Goal: Task Accomplishment & Management: Manage account settings

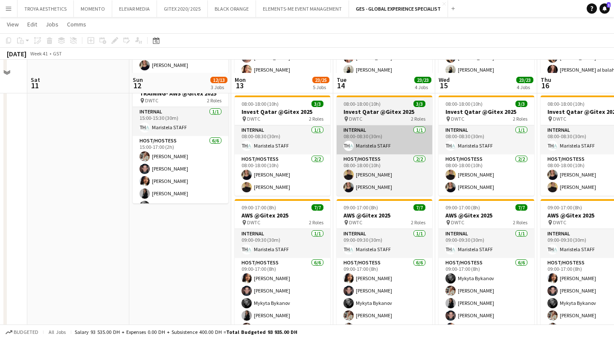
scroll to position [316, 0]
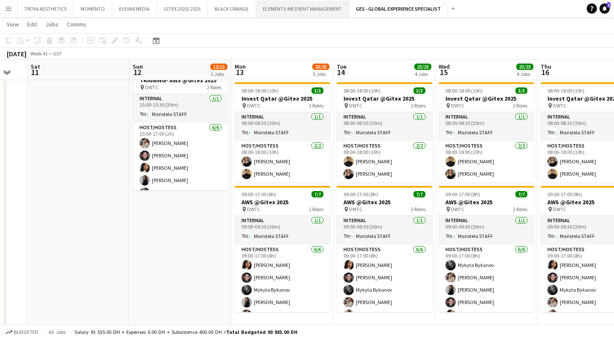
click at [296, 5] on button "ELEMENTS-ME EVENT MANAGEMENT Close" at bounding box center [302, 8] width 93 height 17
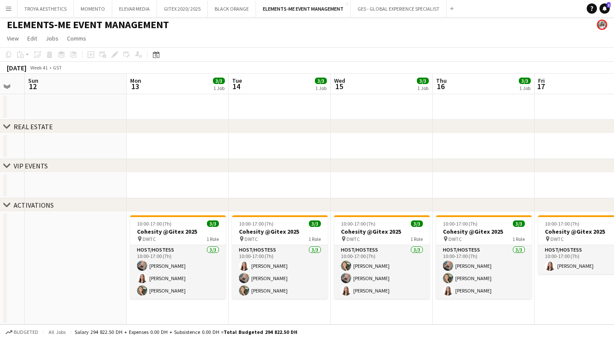
scroll to position [2, 0]
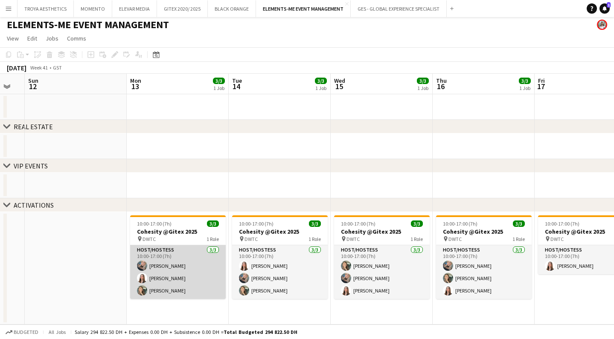
click at [179, 274] on app-card-role "Host/Hostess [DATE] 10:00-17:00 (7h) [PERSON_NAME] [PERSON_NAME]" at bounding box center [178, 273] width 96 height 54
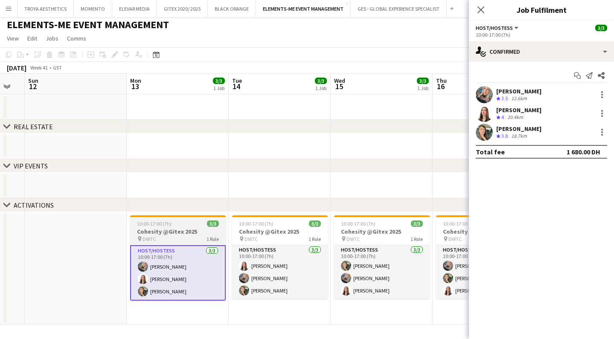
click at [181, 237] on div "pin DWTC 1 Role" at bounding box center [178, 239] width 96 height 7
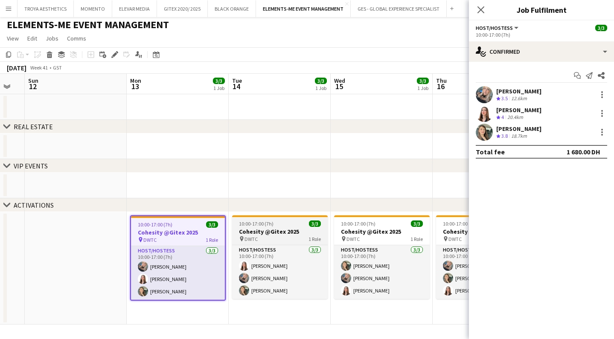
click at [275, 241] on div "pin DWTC 1 Role" at bounding box center [280, 239] width 96 height 7
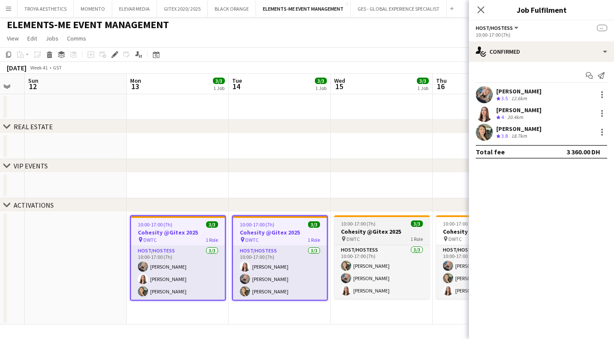
click at [382, 238] on div "pin DWTC 1 Role" at bounding box center [382, 239] width 96 height 7
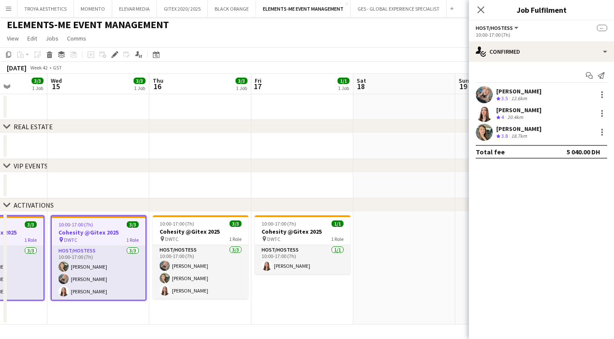
scroll to position [0, 260]
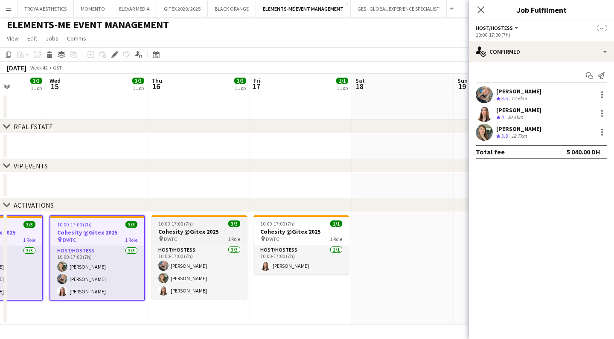
click at [205, 234] on h3 "Cohesity @Gitex 2025" at bounding box center [200, 232] width 96 height 8
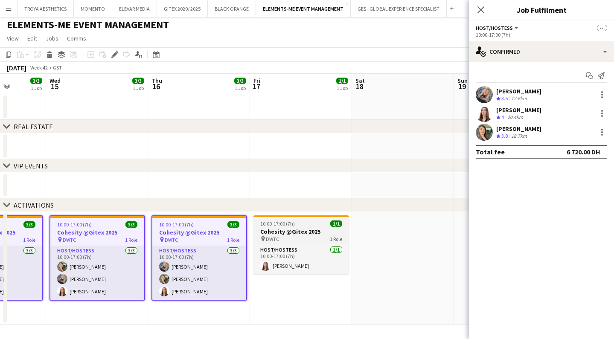
click at [290, 234] on h3 "Cohesity @Gitex 2025" at bounding box center [302, 232] width 96 height 8
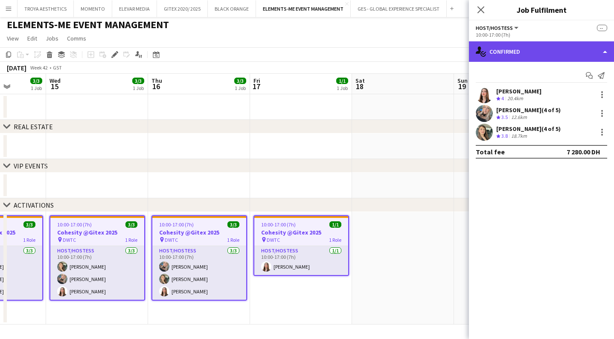
click at [553, 57] on div "single-neutral-actions-check-2 Confirmed" at bounding box center [541, 51] width 145 height 20
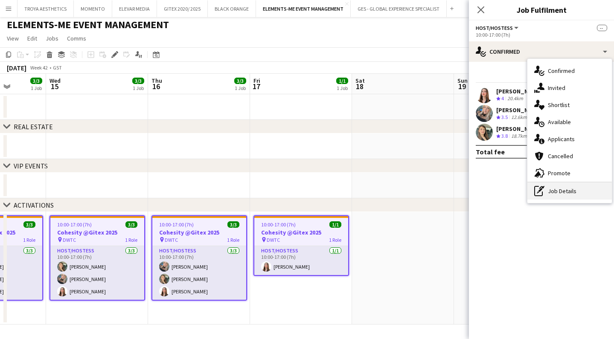
click at [563, 187] on div "pen-write Job Details" at bounding box center [570, 191] width 85 height 17
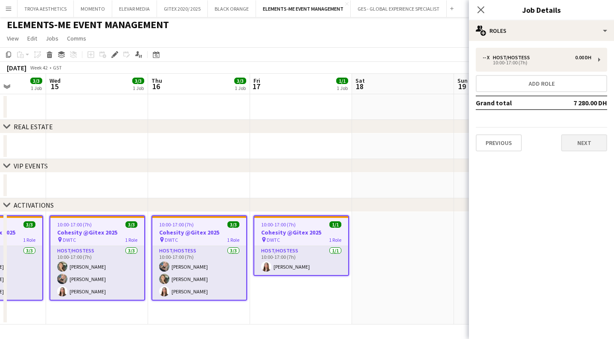
click at [596, 139] on button "Next" at bounding box center [584, 143] width 46 height 17
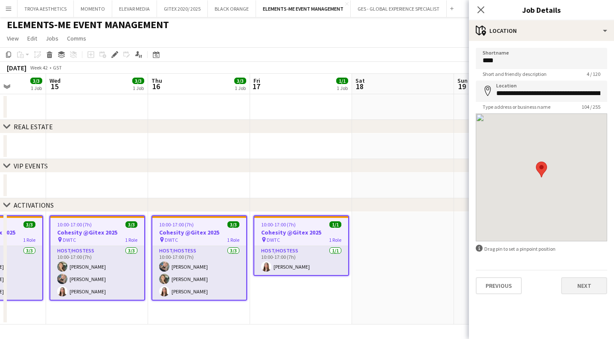
click at [578, 285] on button "Next" at bounding box center [584, 286] width 46 height 17
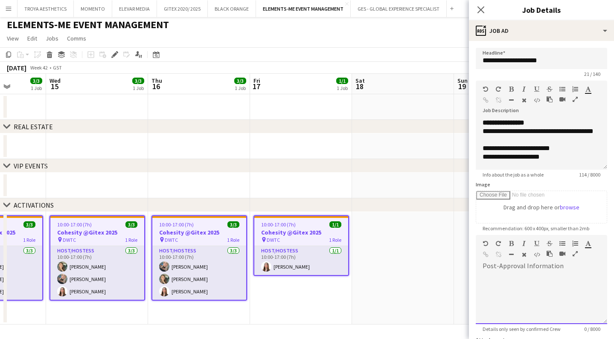
click at [549, 271] on div at bounding box center [542, 295] width 132 height 57
paste div
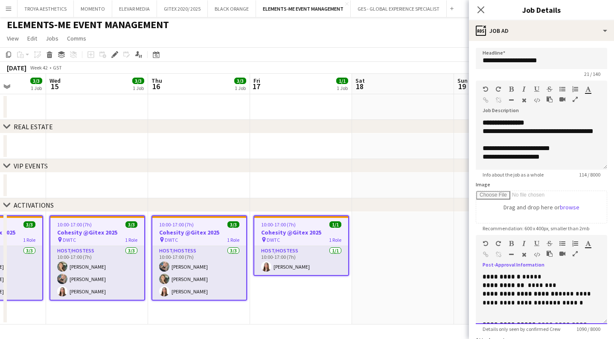
scroll to position [0, 0]
click at [562, 299] on p "**********" at bounding box center [542, 299] width 118 height 18
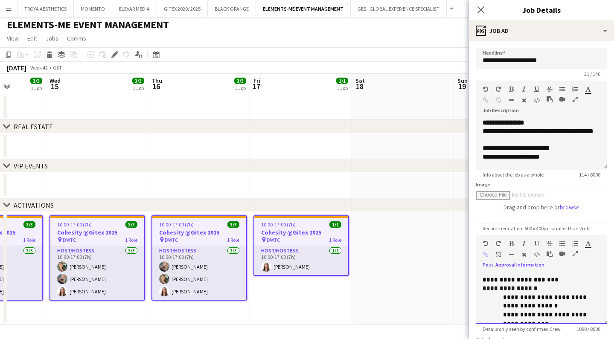
scroll to position [134, 0]
click at [570, 278] on p "**********" at bounding box center [542, 277] width 118 height 9
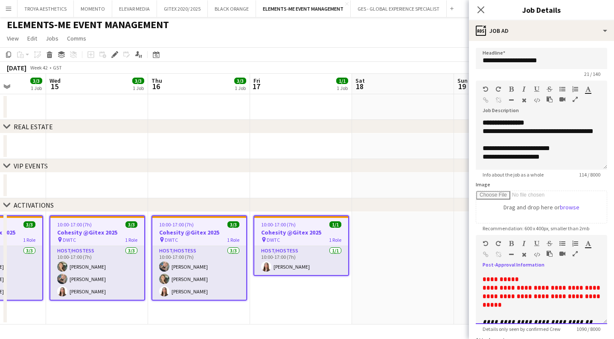
scroll to position [352, 0]
click at [478, 9] on icon "Close pop-in" at bounding box center [481, 10] width 8 height 8
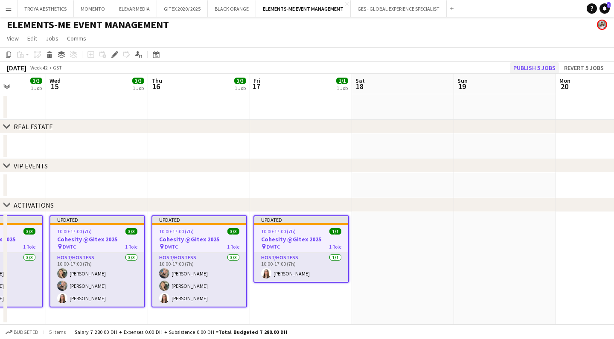
click at [529, 69] on button "Publish 5 jobs" at bounding box center [534, 67] width 49 height 11
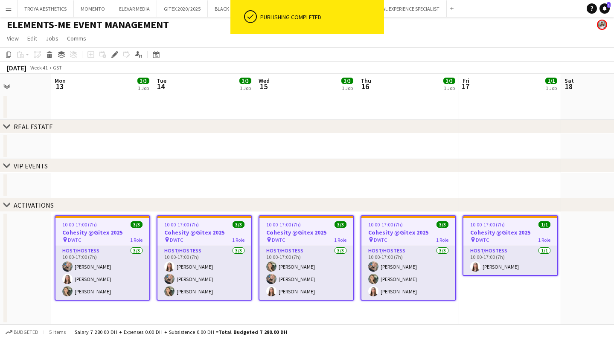
scroll to position [0, 254]
click at [48, 250] on app-date-cell at bounding box center [1, 268] width 102 height 113
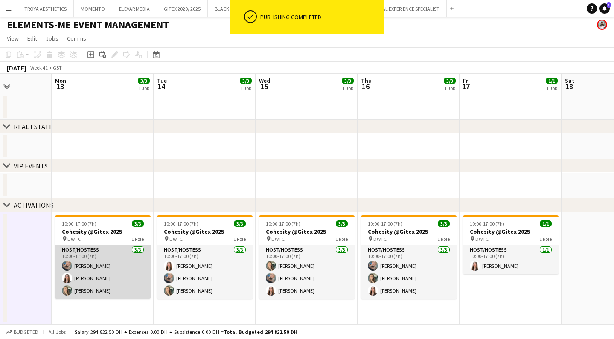
click at [84, 271] on app-card-role "Host/Hostess [DATE] 10:00-17:00 (7h) [PERSON_NAME] [PERSON_NAME]" at bounding box center [103, 273] width 96 height 54
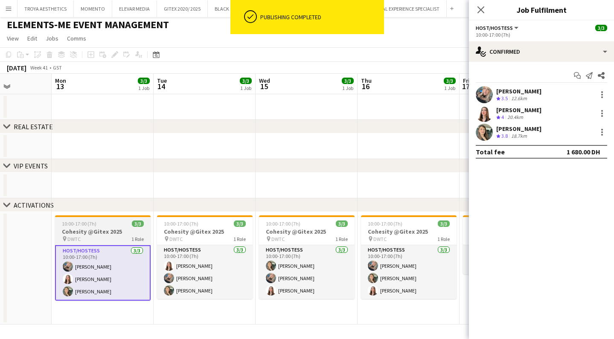
click at [96, 237] on div "pin DWTC 1 Role" at bounding box center [103, 239] width 96 height 7
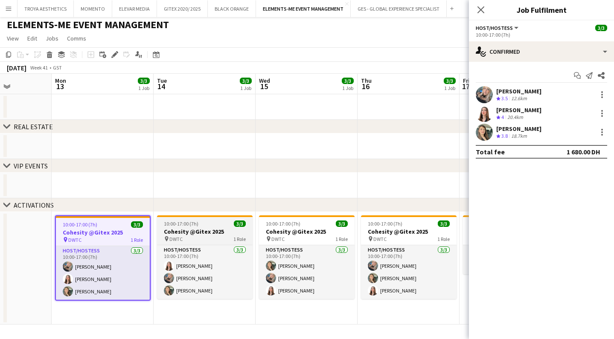
click at [190, 234] on h3 "Cohesity @Gitex 2025" at bounding box center [205, 232] width 96 height 8
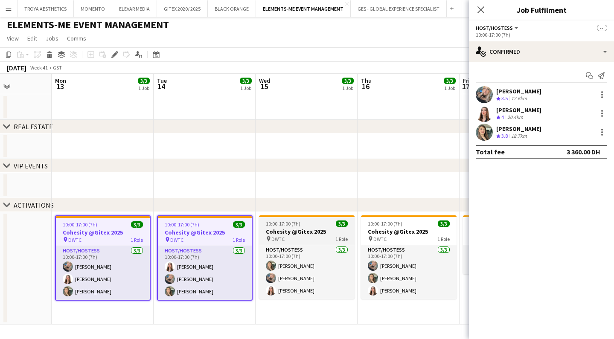
click at [290, 233] on h3 "Cohesity @Gitex 2025" at bounding box center [307, 232] width 96 height 8
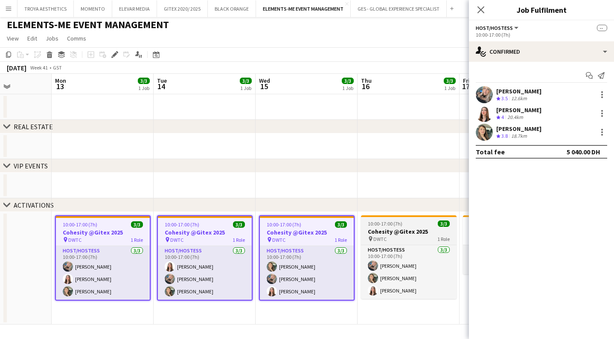
click at [380, 232] on h3 "Cohesity @Gitex 2025" at bounding box center [409, 232] width 96 height 8
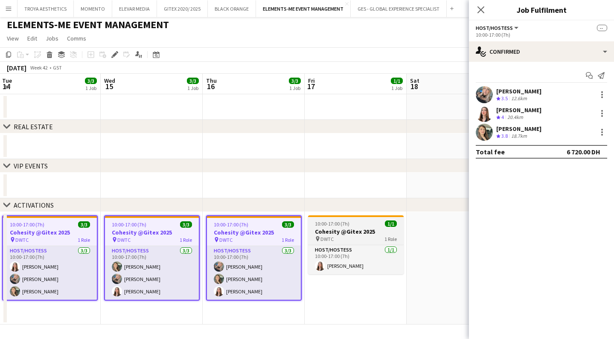
scroll to position [0, 410]
click at [363, 233] on h3 "Cohesity @Gitex 2025" at bounding box center [355, 232] width 96 height 8
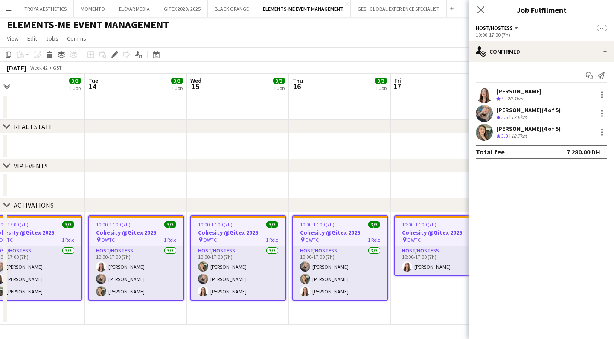
scroll to position [0, 322]
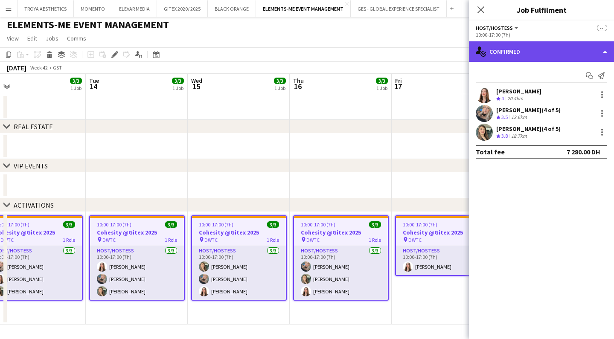
click at [553, 57] on div "single-neutral-actions-check-2 Confirmed" at bounding box center [541, 51] width 145 height 20
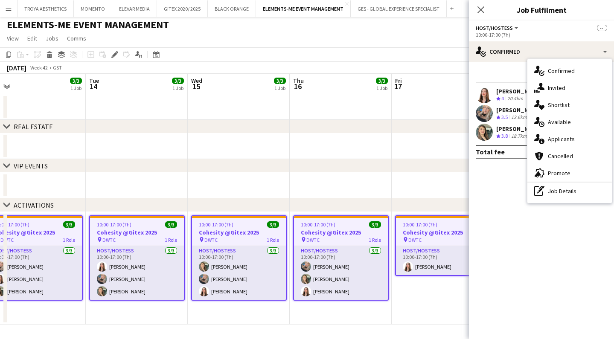
click at [506, 29] on span "Host/Hostess" at bounding box center [494, 28] width 37 height 6
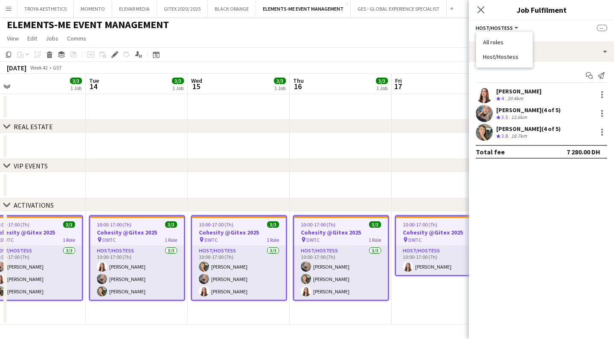
click at [506, 39] on li "All roles" at bounding box center [504, 42] width 43 height 8
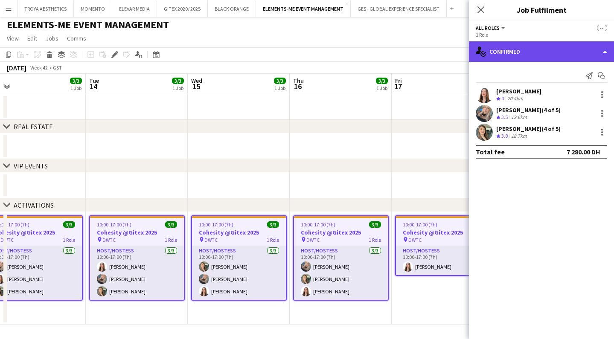
click at [509, 53] on div "single-neutral-actions-check-2 Confirmed" at bounding box center [541, 51] width 145 height 20
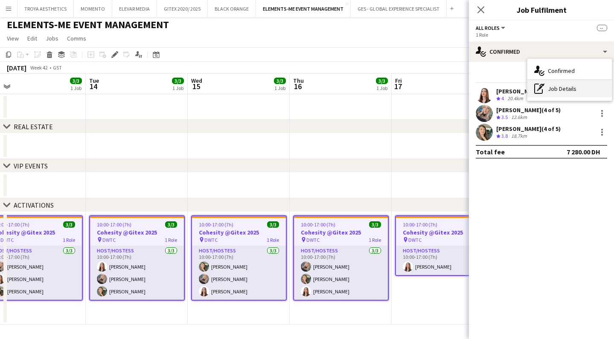
click at [541, 86] on icon "pen-write" at bounding box center [540, 89] width 10 height 10
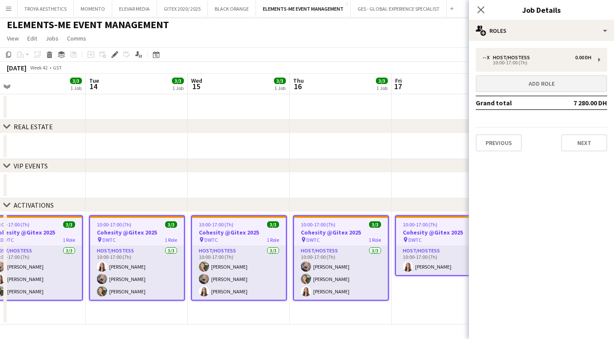
click at [551, 83] on button "Add role" at bounding box center [542, 83] width 132 height 17
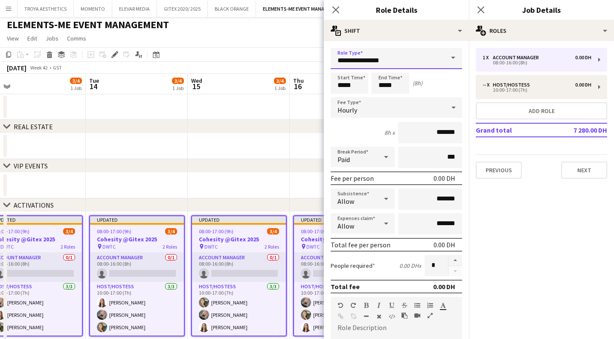
drag, startPoint x: 397, startPoint y: 59, endPoint x: 333, endPoint y: 58, distance: 63.6
click at [333, 58] on input "**********" at bounding box center [397, 58] width 132 height 21
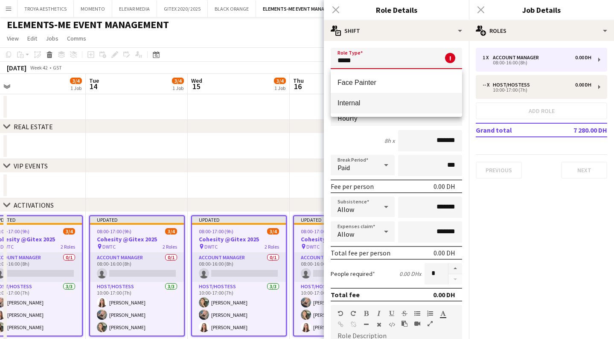
click at [354, 98] on mat-option "Internal" at bounding box center [397, 103] width 132 height 20
type input "********"
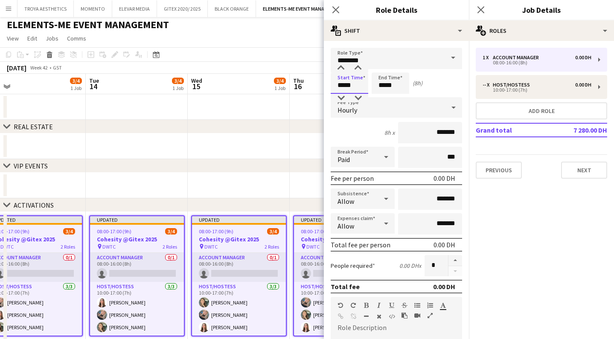
drag, startPoint x: 362, startPoint y: 86, endPoint x: 333, endPoint y: 86, distance: 29.0
click at [333, 86] on input "*****" at bounding box center [350, 83] width 38 height 21
click at [356, 86] on input "*****" at bounding box center [350, 83] width 38 height 21
click at [350, 86] on input "*****" at bounding box center [350, 83] width 38 height 21
type input "*****"
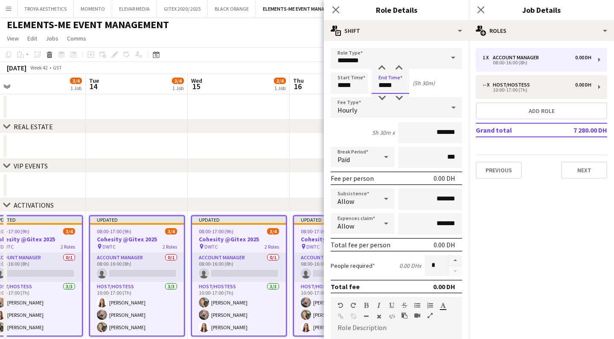
drag, startPoint x: 397, startPoint y: 86, endPoint x: 380, endPoint y: 86, distance: 16.7
click at [380, 86] on input "*****" at bounding box center [391, 83] width 38 height 21
click at [399, 86] on input "*****" at bounding box center [391, 83] width 38 height 21
type input "*****"
click at [429, 112] on div "Hourly" at bounding box center [388, 107] width 114 height 20
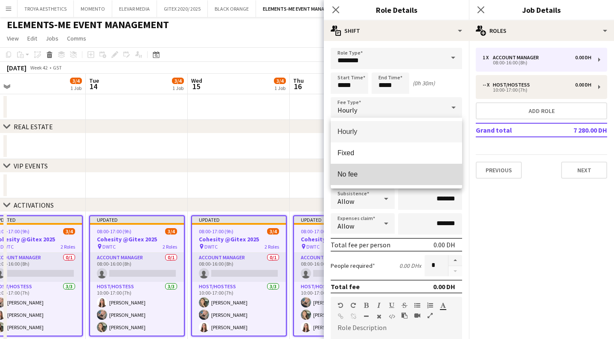
click at [348, 177] on span "No fee" at bounding box center [397, 174] width 118 height 8
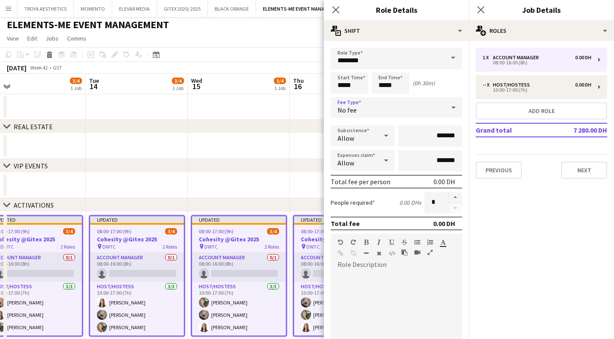
click at [444, 91] on div "Start Time ***** End Time ***** (0h 30m)" at bounding box center [397, 83] width 132 height 21
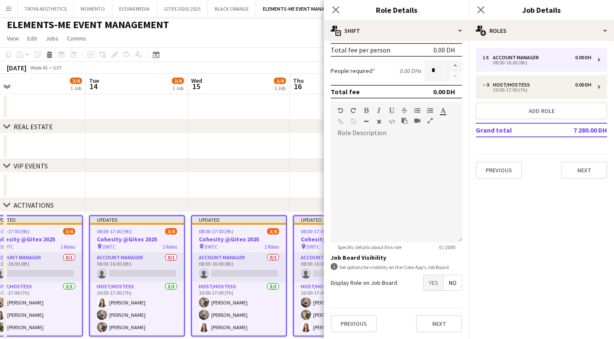
scroll to position [132, 0]
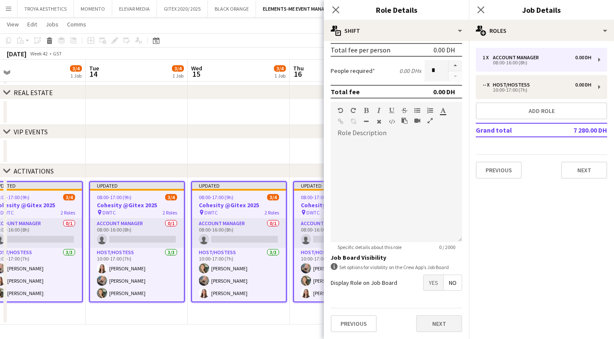
click at [429, 322] on button "Next" at bounding box center [439, 324] width 46 height 17
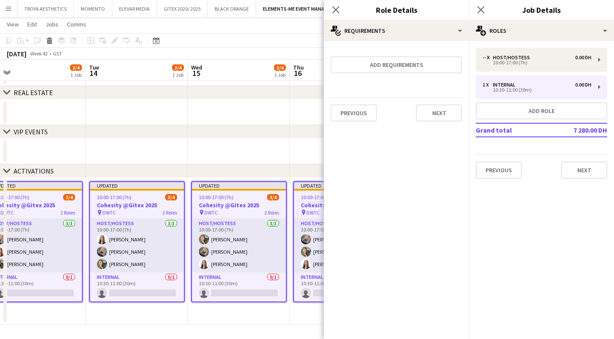
scroll to position [0, 0]
click at [339, 9] on icon "Close pop-in" at bounding box center [336, 10] width 8 height 8
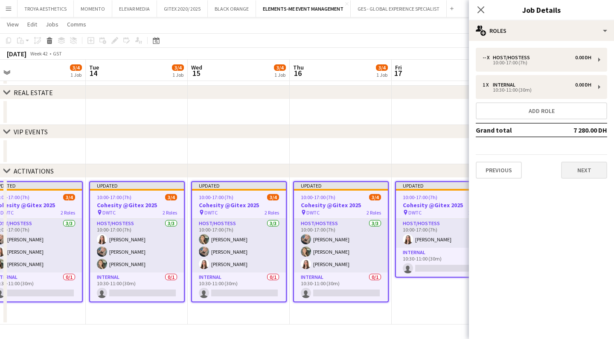
click at [588, 177] on button "Next" at bounding box center [584, 170] width 46 height 17
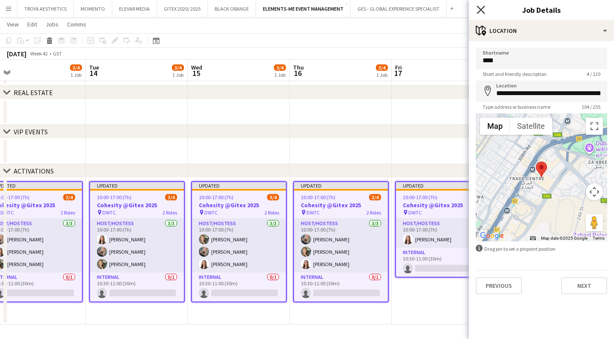
click at [484, 6] on icon "Close pop-in" at bounding box center [481, 10] width 8 height 8
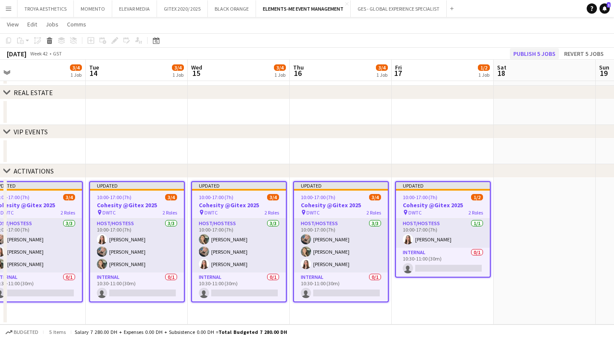
click at [534, 54] on button "Publish 5 jobs" at bounding box center [534, 53] width 49 height 11
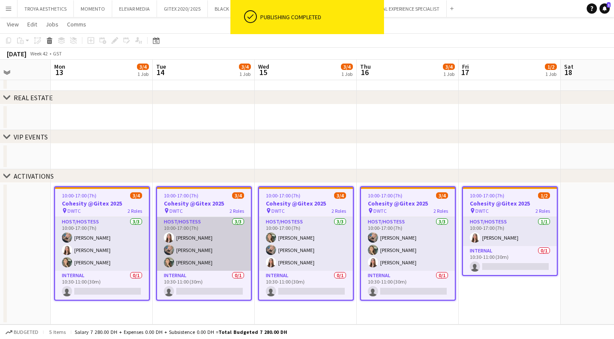
scroll to position [0, 254]
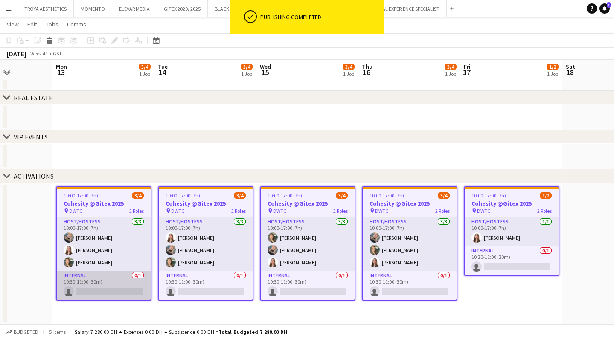
click at [123, 283] on app-card-role "Internal 0/1 10:30-11:00 (30m) single-neutral-actions" at bounding box center [104, 285] width 94 height 29
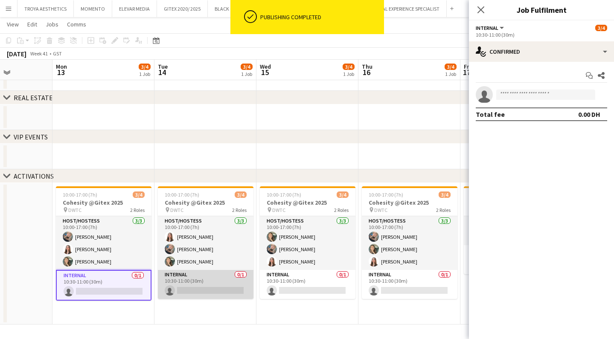
click at [228, 287] on app-card-role "Internal 0/1 10:30-11:00 (30m) single-neutral-actions" at bounding box center [206, 284] width 96 height 29
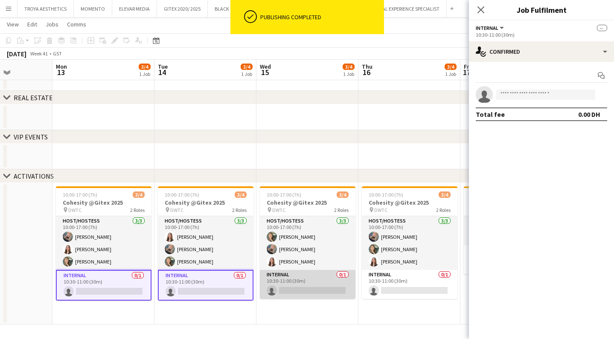
click at [324, 288] on app-card-role "Internal 0/1 10:30-11:00 (30m) single-neutral-actions" at bounding box center [308, 284] width 96 height 29
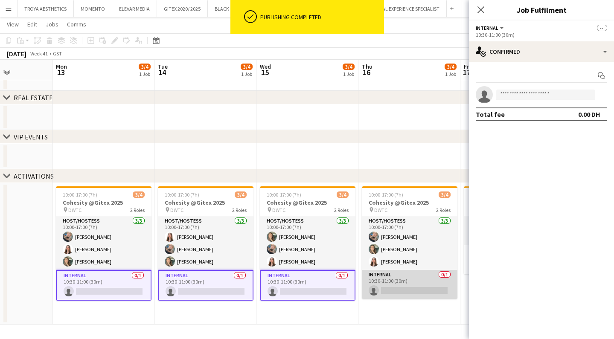
click at [405, 287] on app-card-role "Internal 0/1 10:30-11:00 (30m) single-neutral-actions" at bounding box center [410, 284] width 96 height 29
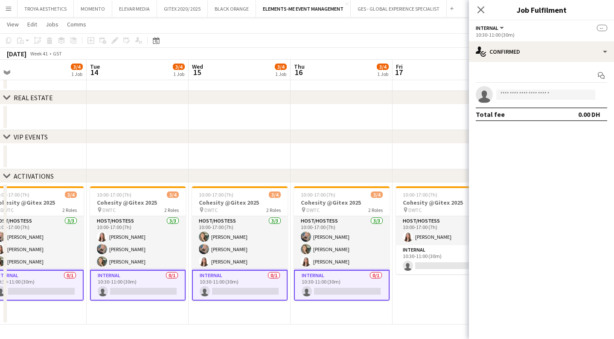
scroll to position [0, 322]
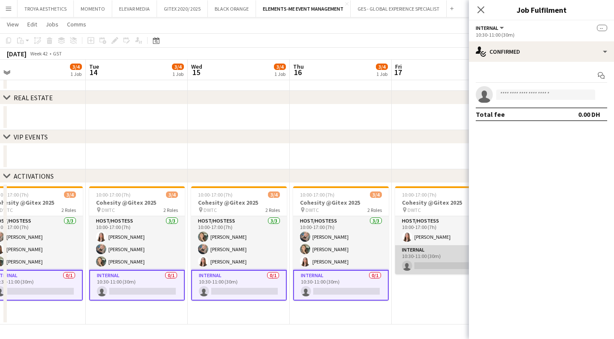
click at [430, 260] on app-card-role "Internal 0/1 10:30-11:00 (30m) single-neutral-actions" at bounding box center [443, 260] width 96 height 29
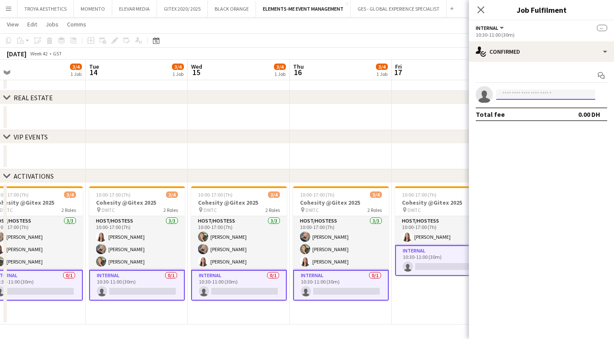
click at [524, 96] on input at bounding box center [546, 95] width 99 height 10
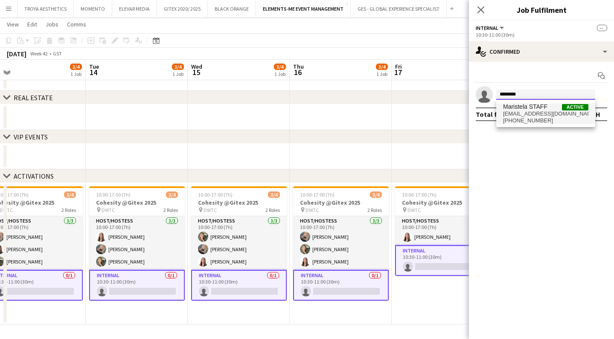
type input "*******"
drag, startPoint x: 565, startPoint y: 116, endPoint x: 560, endPoint y: 122, distance: 7.6
click at [560, 122] on span "[PHONE_NUMBER]" at bounding box center [545, 120] width 85 height 7
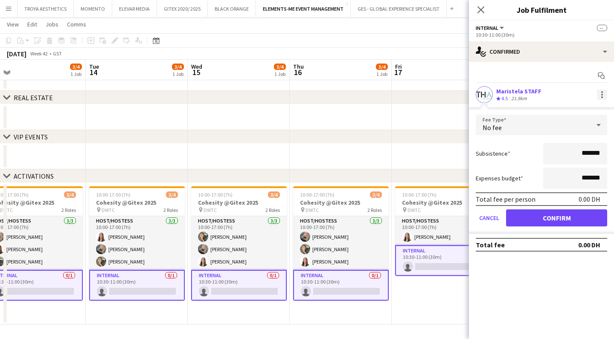
click at [600, 94] on div at bounding box center [602, 95] width 10 height 10
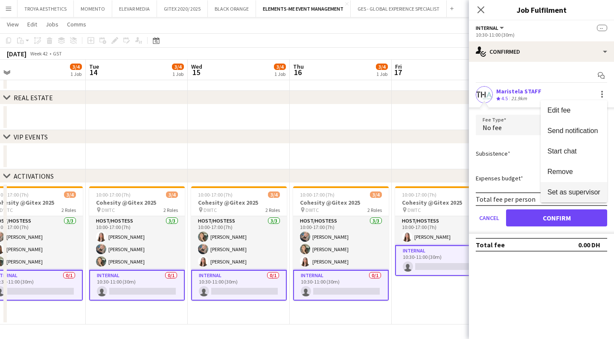
click at [583, 191] on span "Set as supervisor" at bounding box center [574, 192] width 53 height 7
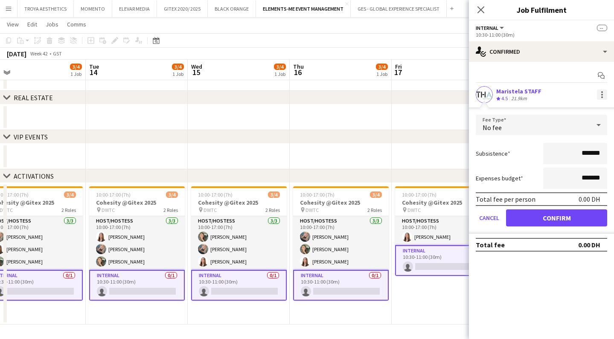
click at [604, 94] on div at bounding box center [602, 95] width 10 height 10
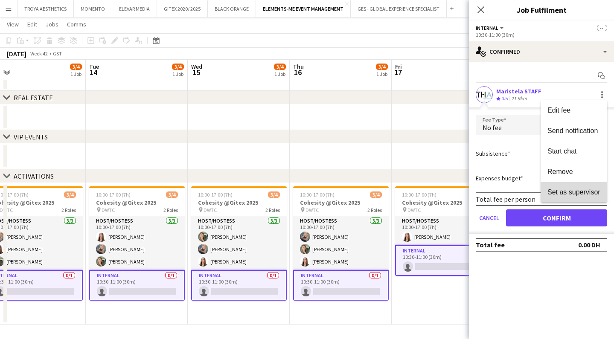
click at [577, 194] on span "Set as supervisor" at bounding box center [574, 192] width 53 height 7
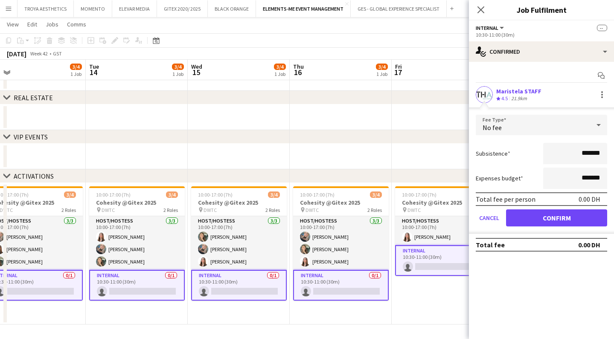
click at [575, 221] on button "Confirm" at bounding box center [556, 218] width 101 height 17
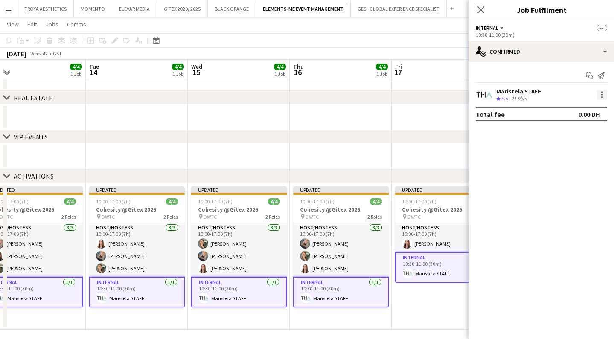
click at [601, 99] on div at bounding box center [602, 95] width 10 height 10
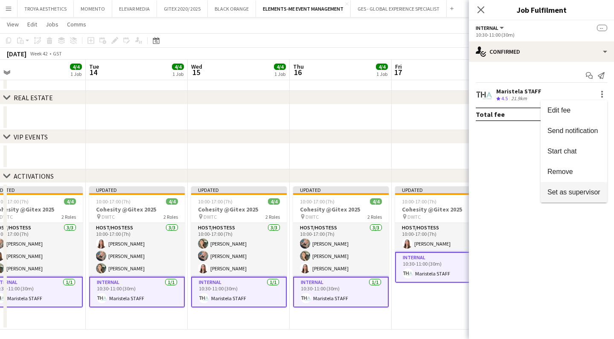
click at [578, 193] on span "Set as supervisor" at bounding box center [574, 192] width 53 height 7
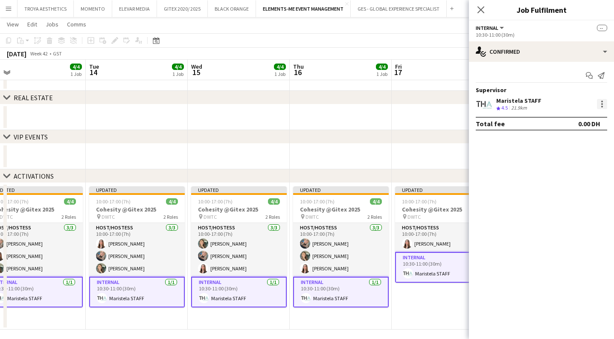
click at [600, 106] on div at bounding box center [602, 104] width 10 height 10
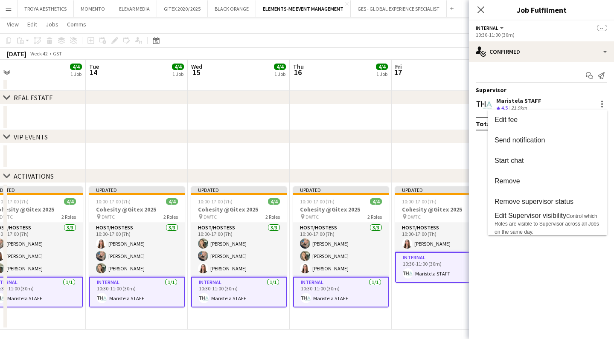
click at [507, 293] on div at bounding box center [307, 169] width 614 height 339
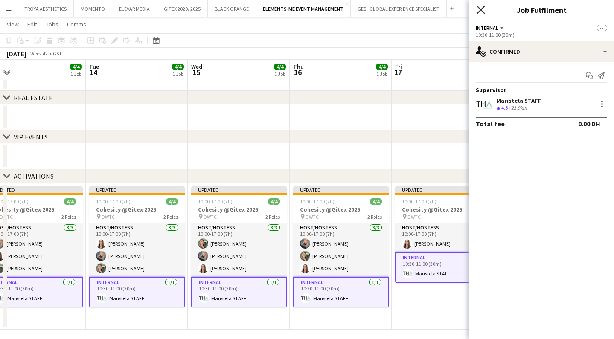
click at [482, 12] on icon "Close pop-in" at bounding box center [481, 10] width 8 height 8
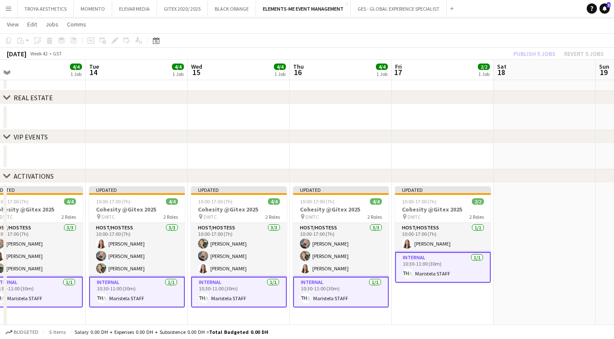
click at [508, 205] on app-date-cell at bounding box center [545, 256] width 102 height 147
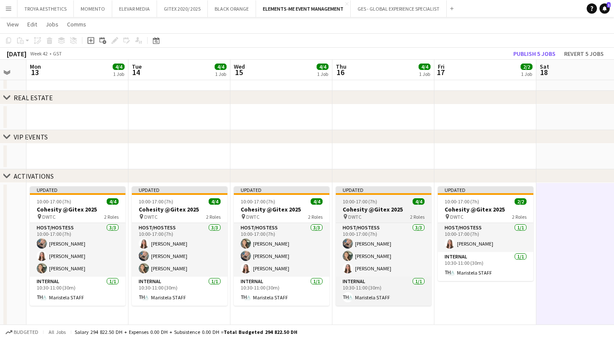
scroll to position [0, 279]
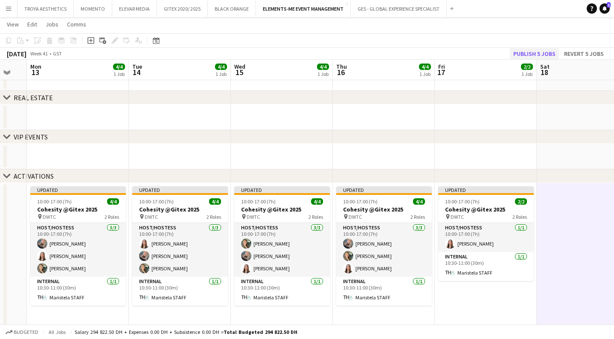
click at [536, 55] on button "Publish 5 jobs" at bounding box center [534, 53] width 49 height 11
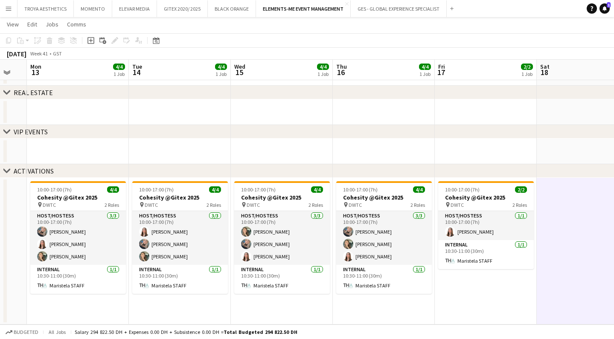
scroll to position [35, 0]
click at [231, 10] on button "BLACK ORANGE Close" at bounding box center [232, 8] width 48 height 17
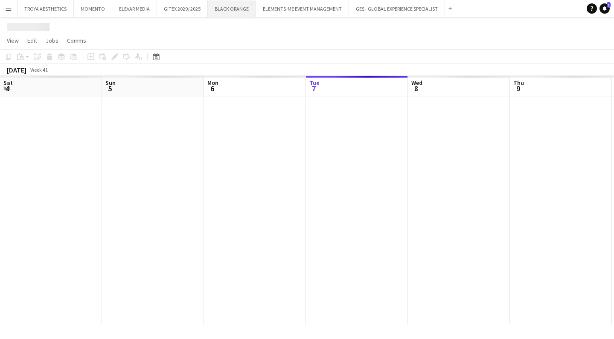
scroll to position [0, 204]
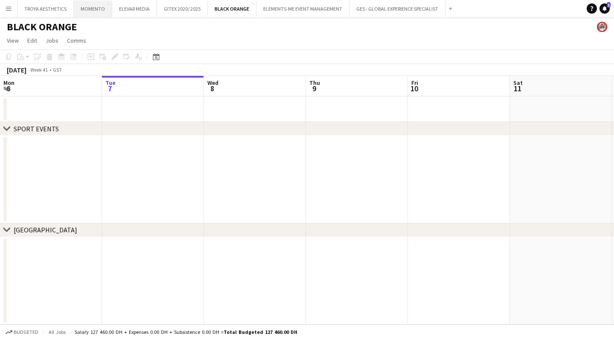
drag, startPoint x: 232, startPoint y: 9, endPoint x: 108, endPoint y: 11, distance: 123.4
click at [108, 11] on div "TROYA AESTHETICS Close MOMENTO Close ELEVAR MEDIA Close GITEX 2020/ 2025 Close …" at bounding box center [236, 8] width 439 height 17
click at [91, 9] on button "MOMENTO Close" at bounding box center [93, 8] width 38 height 17
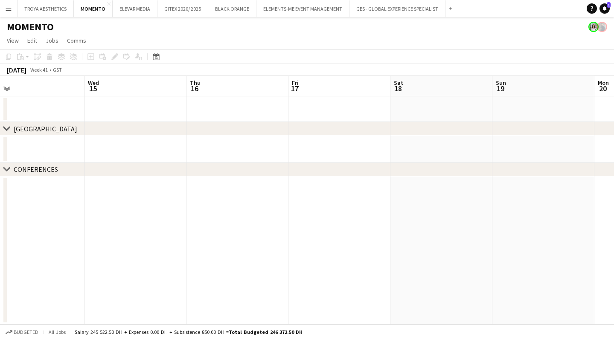
scroll to position [0, 237]
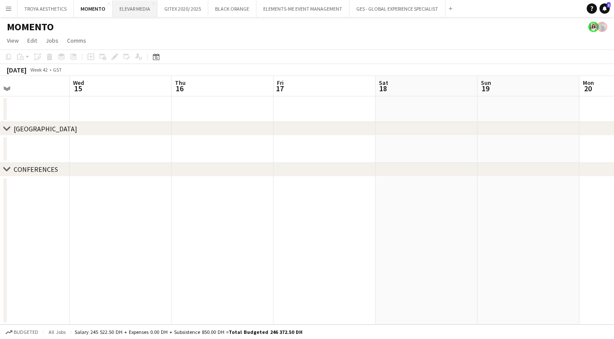
click at [130, 7] on button "ELEVAR MEDIA Close" at bounding box center [135, 8] width 45 height 17
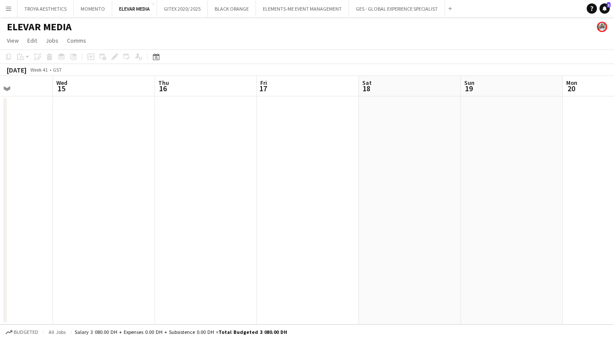
scroll to position [0, 263]
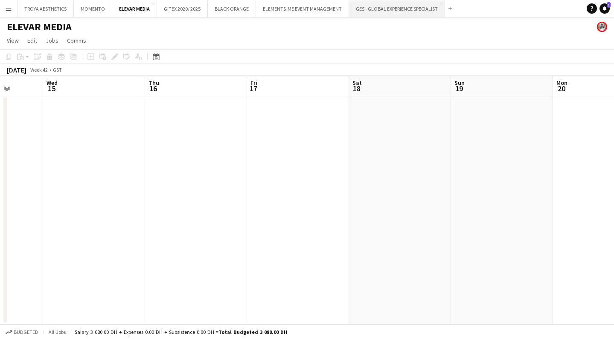
click at [382, 11] on button "GES - GLOBAL EXPERIENCE SPECIALIST Close" at bounding box center [397, 8] width 96 height 17
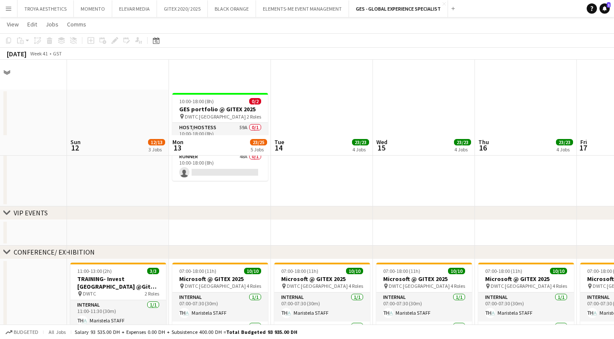
scroll to position [86, 0]
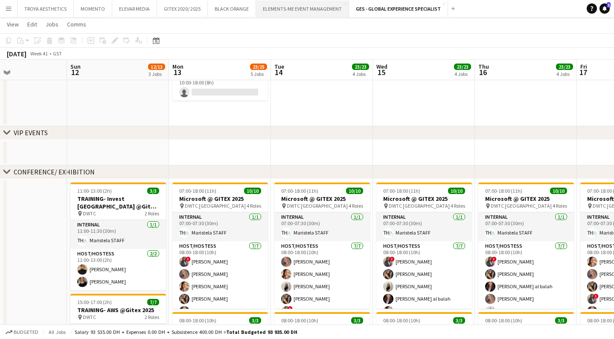
click at [283, 7] on button "ELEMENTS-ME EVENT MANAGEMENT Close" at bounding box center [302, 8] width 93 height 17
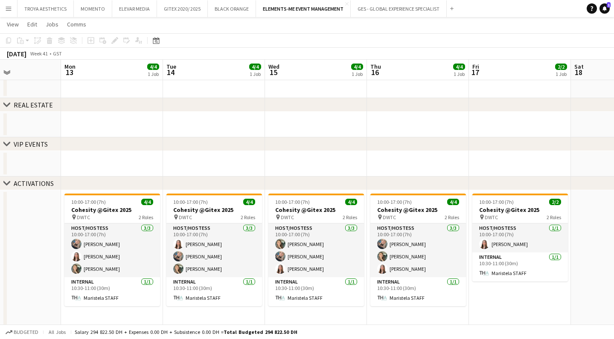
scroll to position [0, 246]
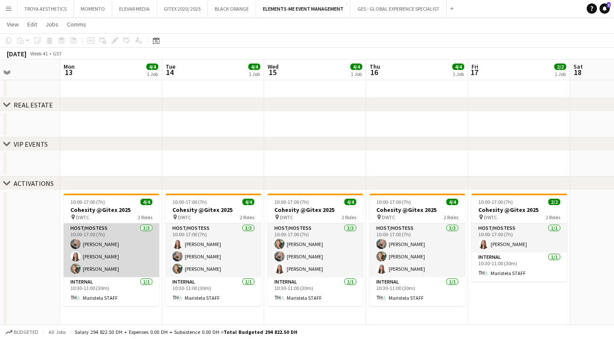
click at [122, 259] on app-card-role "Host/Hostess [DATE] 10:00-17:00 (7h) [PERSON_NAME] [PERSON_NAME]" at bounding box center [112, 251] width 96 height 54
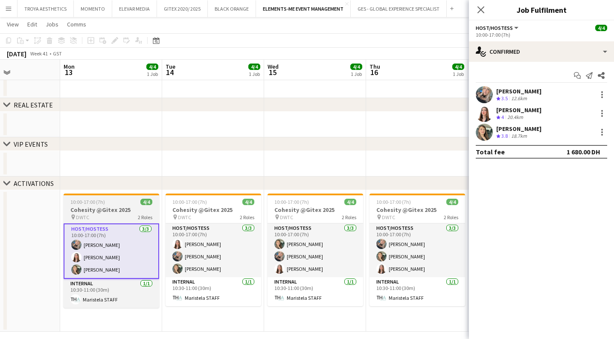
click at [114, 212] on h3 "Cohesity @Gitex 2025" at bounding box center [112, 210] width 96 height 8
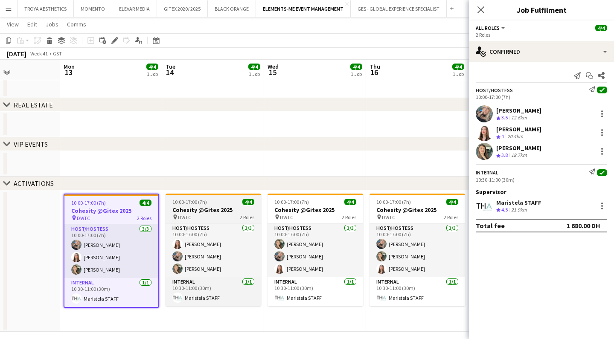
click at [226, 213] on h3 "Cohesity @Gitex 2025" at bounding box center [214, 210] width 96 height 8
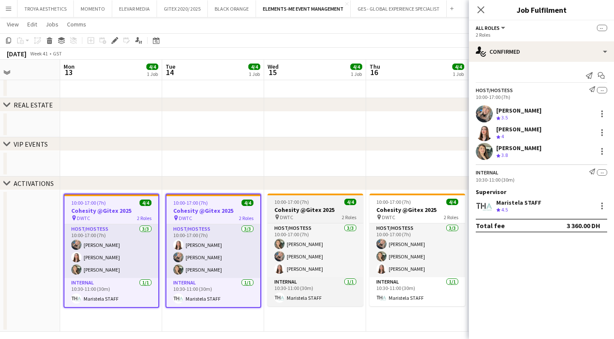
click at [298, 213] on h3 "Cohesity @Gitex 2025" at bounding box center [316, 210] width 96 height 8
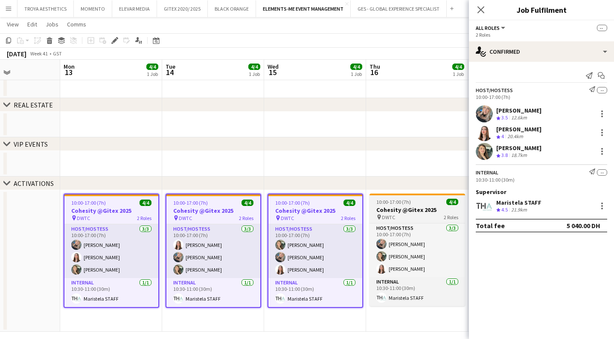
click at [401, 211] on h3 "Cohesity @Gitex 2025" at bounding box center [418, 210] width 96 height 8
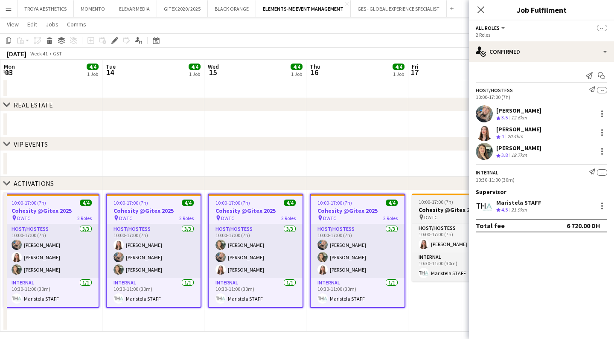
scroll to position [0, 308]
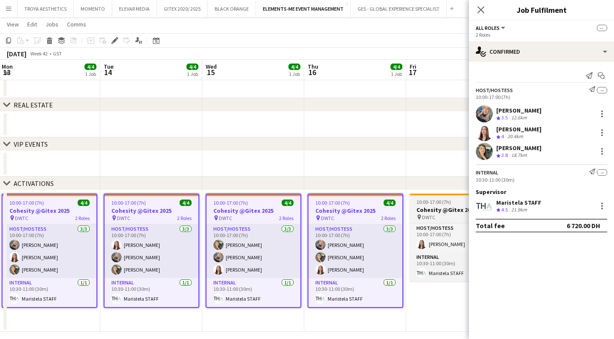
click at [425, 210] on h3 "Cohesity @Gitex 2025" at bounding box center [458, 210] width 96 height 8
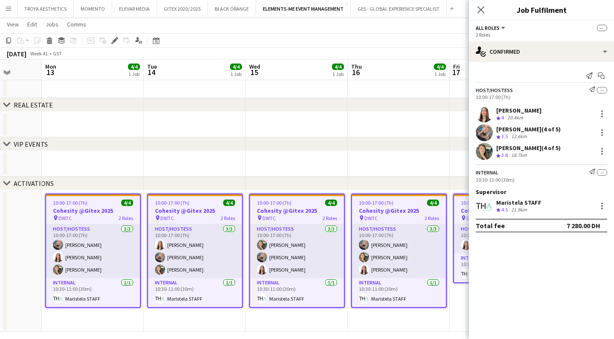
scroll to position [0, 259]
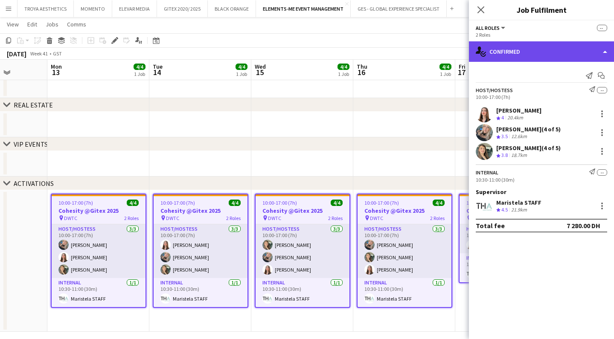
click at [522, 55] on div "single-neutral-actions-check-2 Confirmed" at bounding box center [541, 51] width 145 height 20
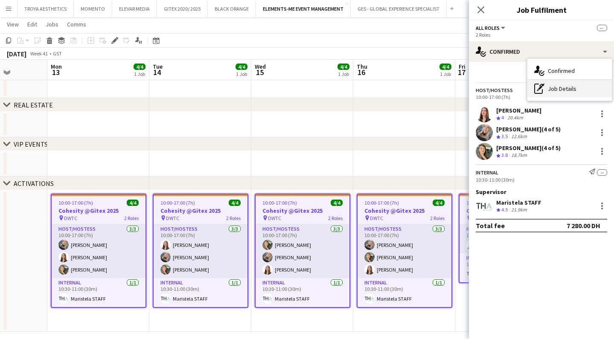
click at [570, 92] on div "pen-write Job Details" at bounding box center [570, 88] width 85 height 17
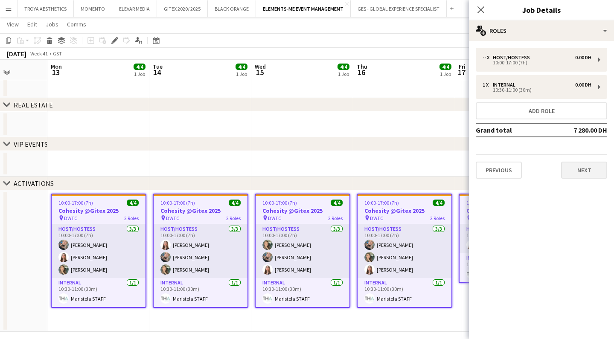
click at [592, 174] on button "Next" at bounding box center [584, 170] width 46 height 17
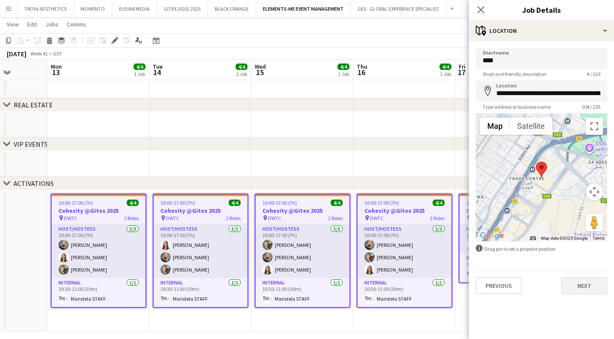
click at [585, 292] on button "Next" at bounding box center [584, 286] width 46 height 17
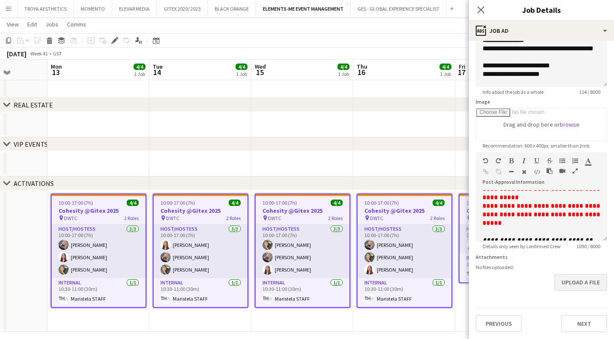
scroll to position [83, 0]
click at [585, 283] on button "Upload a file" at bounding box center [581, 282] width 53 height 17
click at [577, 291] on button "Upload a file" at bounding box center [581, 289] width 53 height 17
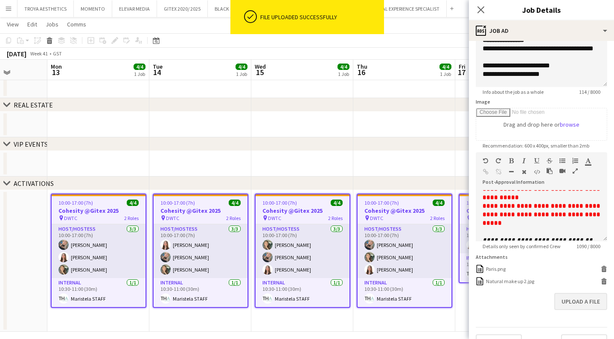
click at [587, 302] on button "Upload a file" at bounding box center [581, 301] width 53 height 17
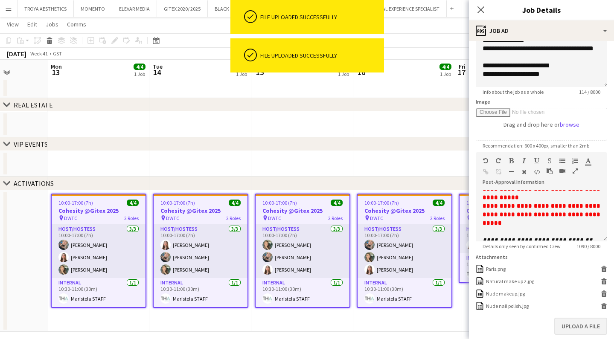
click at [585, 327] on button "Upload a file" at bounding box center [581, 326] width 53 height 17
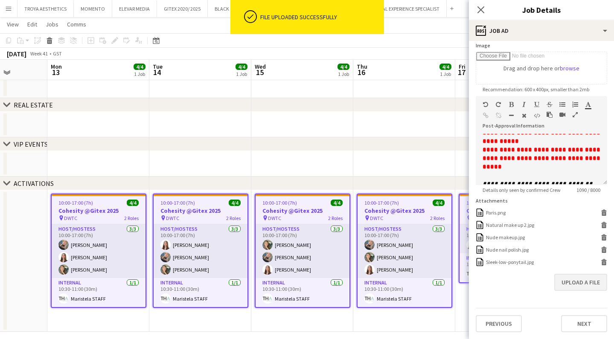
scroll to position [139, 0]
click at [584, 326] on button "Next" at bounding box center [584, 324] width 46 height 17
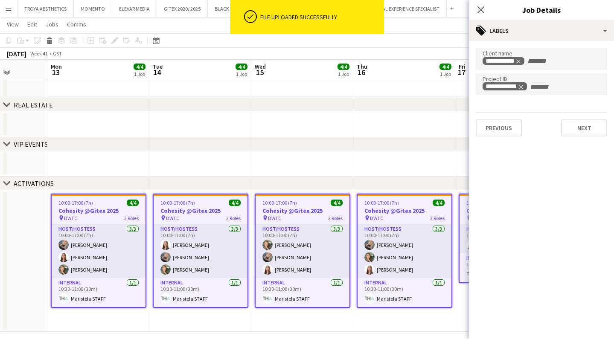
scroll to position [0, 0]
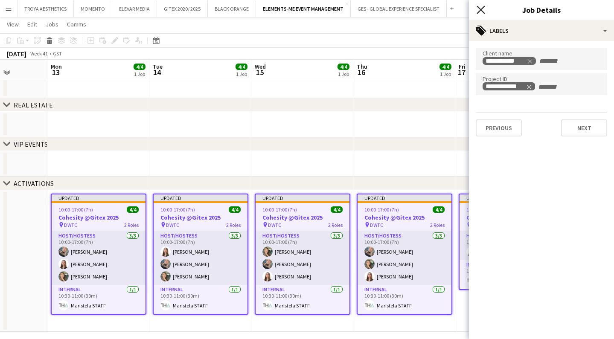
click at [484, 12] on icon at bounding box center [481, 10] width 8 height 8
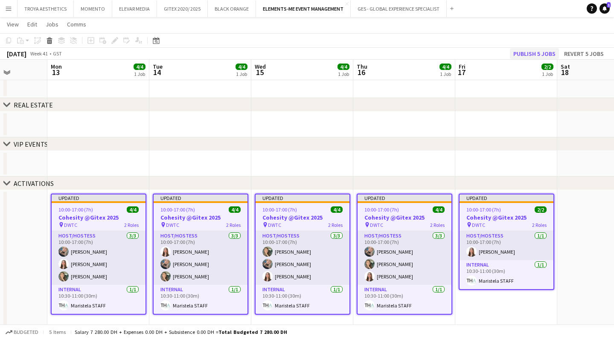
click at [530, 56] on button "Publish 5 jobs" at bounding box center [534, 53] width 49 height 11
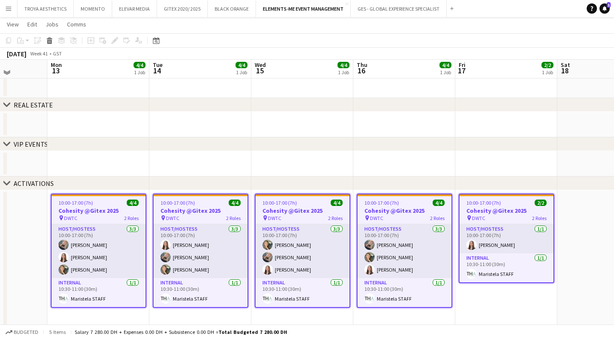
scroll to position [21, 0]
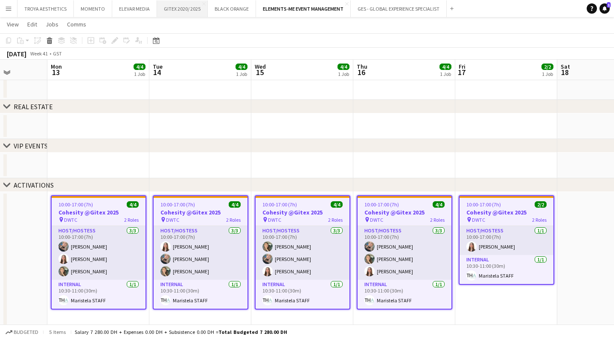
click at [181, 7] on button "GITEX 2020/ 2025 Close" at bounding box center [182, 8] width 51 height 17
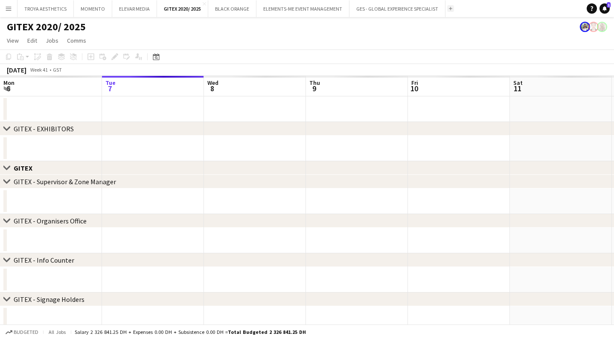
scroll to position [0, 0]
click at [450, 8] on app-icon "Add" at bounding box center [450, 8] width 3 height 3
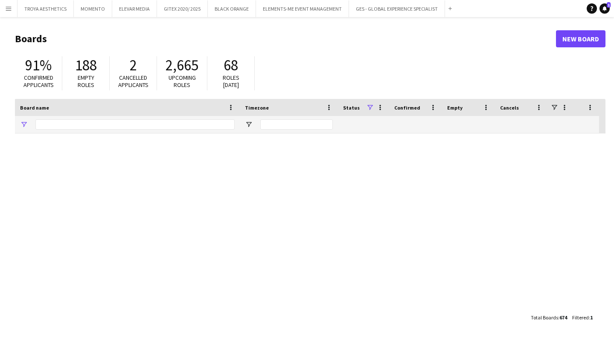
type input "********"
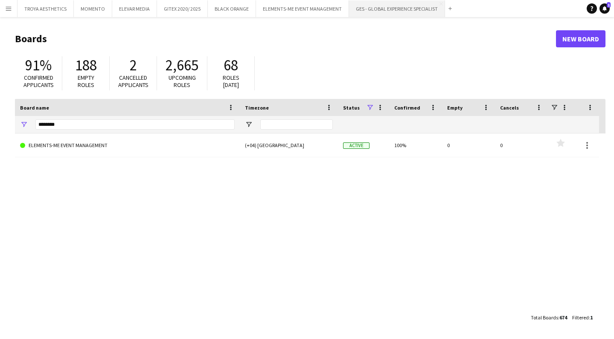
click at [364, 9] on button "GES - GLOBAL EXPERIENCE SPECIALIST Close" at bounding box center [397, 8] width 96 height 17
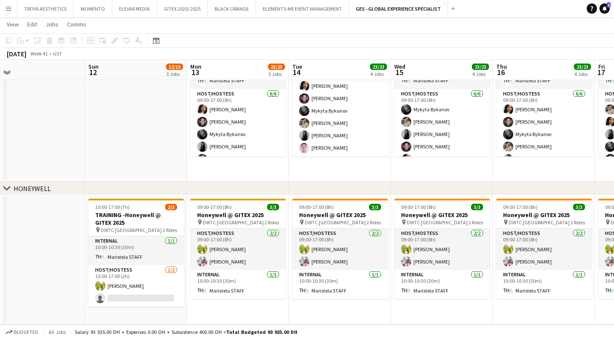
scroll to position [0, 318]
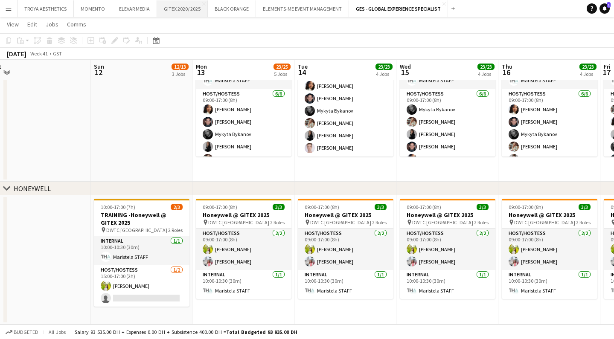
click at [186, 12] on button "GITEX 2020/ 2025 Close" at bounding box center [182, 8] width 51 height 17
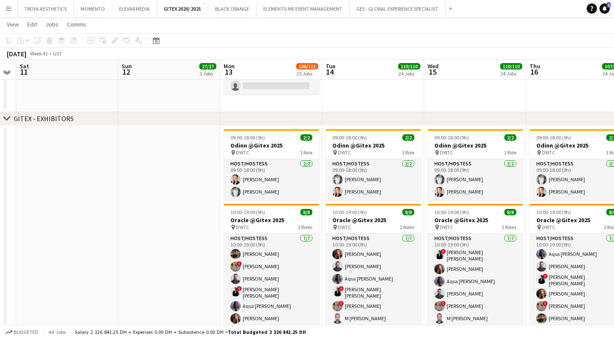
scroll to position [202, 0]
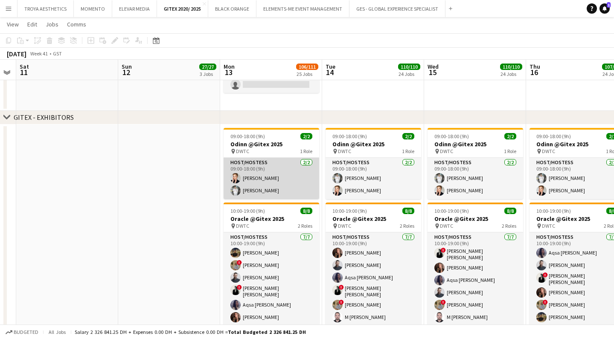
click at [256, 185] on app-card-role "Host/Hostess [DATE] 09:00-18:00 (9h) [PERSON_NAME] [PERSON_NAME]" at bounding box center [272, 178] width 96 height 41
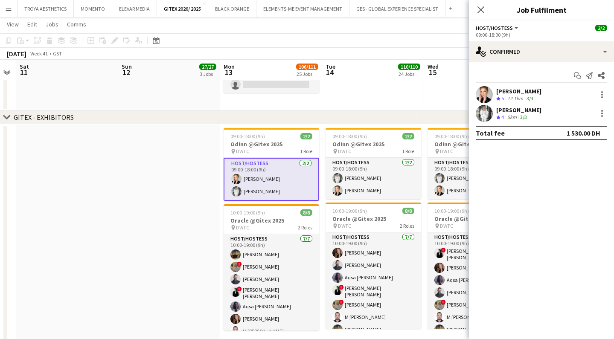
click at [516, 91] on div "[PERSON_NAME]" at bounding box center [519, 92] width 45 height 8
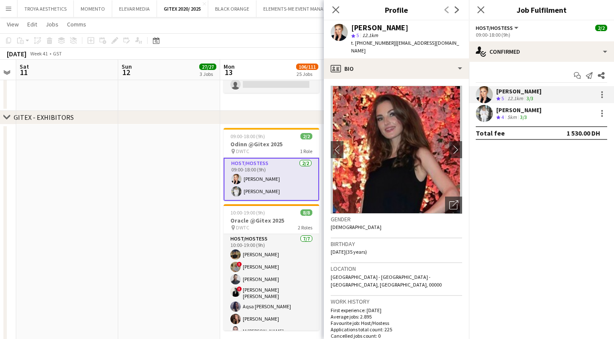
drag, startPoint x: 380, startPoint y: 29, endPoint x: 352, endPoint y: 29, distance: 28.2
click at [352, 29] on div "[PERSON_NAME]" at bounding box center [379, 28] width 57 height 8
drag, startPoint x: 417, startPoint y: 29, endPoint x: 345, endPoint y: 29, distance: 72.2
click at [345, 29] on div "[PERSON_NAME] star 5 12.1km t. [PHONE_NUMBER] | [EMAIL_ADDRESS][DOMAIN_NAME]" at bounding box center [396, 39] width 145 height 38
copy div "[PERSON_NAME]"
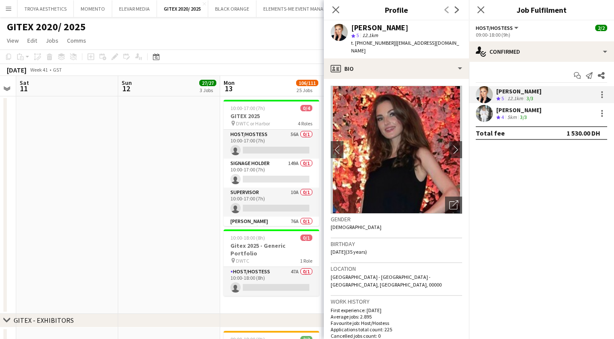
scroll to position [0, 0]
drag, startPoint x: 450, startPoint y: 44, endPoint x: 392, endPoint y: 45, distance: 57.7
click at [392, 45] on div "[PERSON_NAME] star 5 12.1km t. [PHONE_NUMBER] | [EMAIL_ADDRESS][DOMAIN_NAME]" at bounding box center [396, 39] width 145 height 38
copy span "[EMAIL_ADDRESS][DOMAIN_NAME]"
drag, startPoint x: 389, startPoint y: 44, endPoint x: 366, endPoint y: 45, distance: 22.2
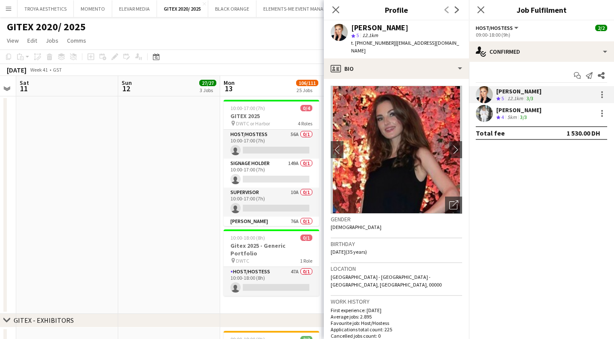
click at [366, 45] on span "t. [PHONE_NUMBER]" at bounding box center [373, 43] width 44 height 6
copy span "528116254"
click at [459, 9] on icon "Next" at bounding box center [457, 9] width 7 height 7
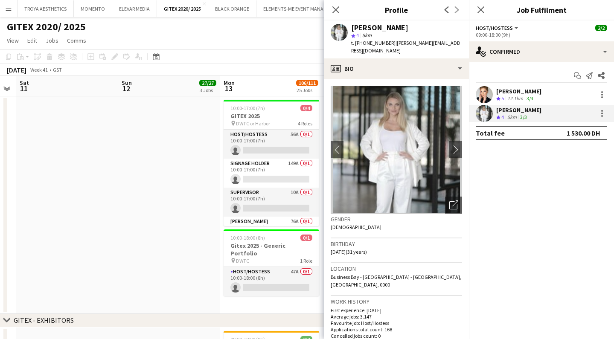
drag, startPoint x: 400, startPoint y: 29, endPoint x: 352, endPoint y: 29, distance: 47.4
click at [352, 29] on div "[PERSON_NAME]" at bounding box center [406, 28] width 111 height 8
copy div "[PERSON_NAME]"
drag, startPoint x: 449, startPoint y: 44, endPoint x: 392, endPoint y: 45, distance: 57.2
click at [392, 45] on div "[PERSON_NAME] star 4 5km t. [PHONE_NUMBER] | [PERSON_NAME][EMAIL_ADDRESS][DOMAI…" at bounding box center [396, 39] width 145 height 38
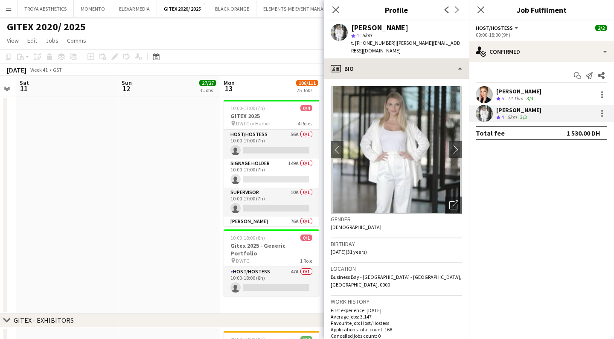
copy span "[PERSON_NAME][EMAIL_ADDRESS][DOMAIN_NAME]"
drag, startPoint x: 388, startPoint y: 43, endPoint x: 366, endPoint y: 45, distance: 22.3
click at [366, 45] on span "t. [PHONE_NUMBER]" at bounding box center [373, 43] width 44 height 6
copy span "544473778"
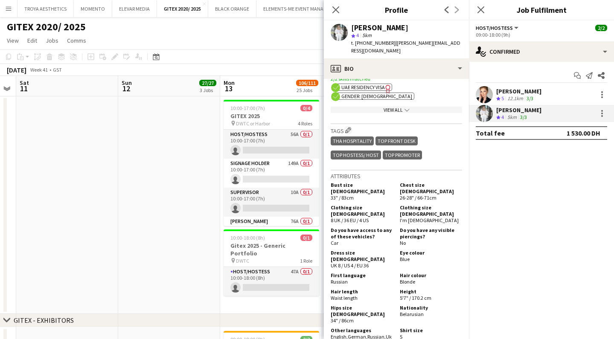
scroll to position [395, 0]
click at [446, 9] on icon at bounding box center [447, 9] width 4 height 7
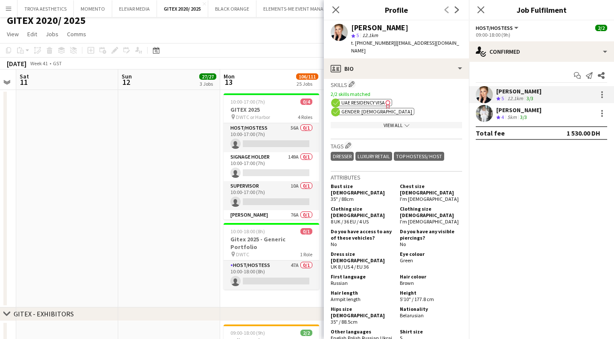
scroll to position [9, 0]
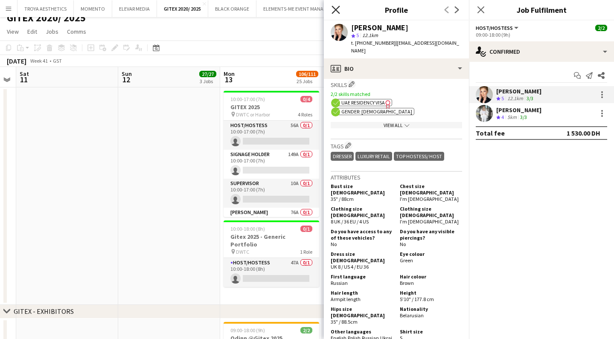
click at [338, 11] on icon "Close pop-in" at bounding box center [336, 10] width 8 height 8
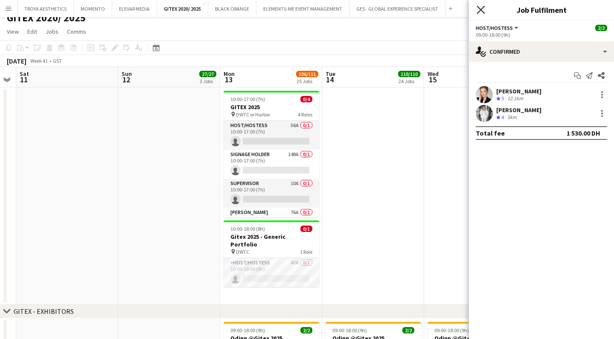
click at [481, 10] on icon at bounding box center [481, 10] width 8 height 8
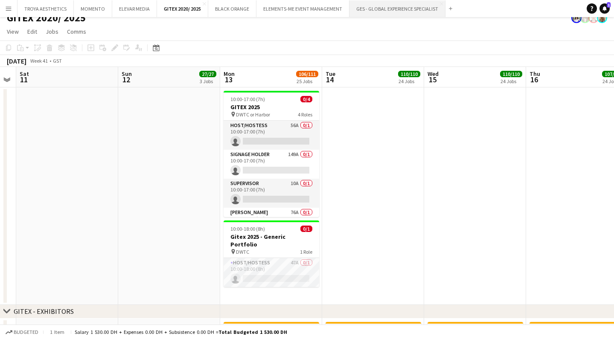
click at [379, 9] on button "GES - GLOBAL EXPERIENCE SPECIALIST Close" at bounding box center [398, 8] width 96 height 17
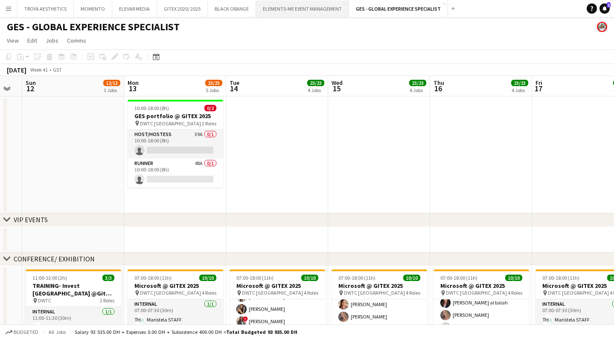
click at [292, 7] on button "ELEMENTS-ME EVENT MANAGEMENT Close" at bounding box center [302, 8] width 93 height 17
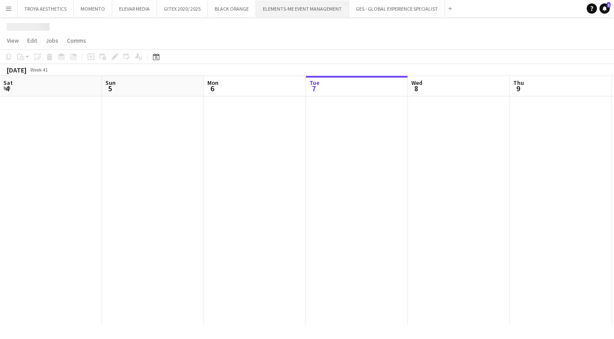
scroll to position [0, 204]
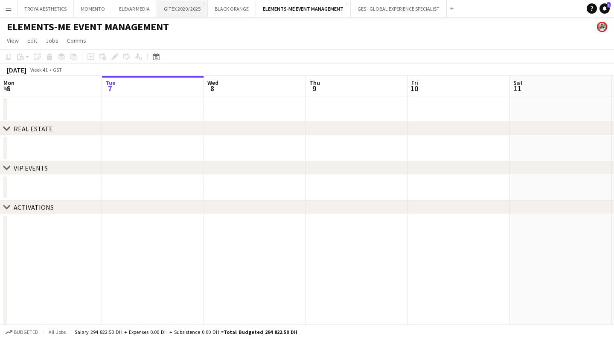
click at [178, 9] on button "GITEX 2020/ 2025 Close" at bounding box center [182, 8] width 51 height 17
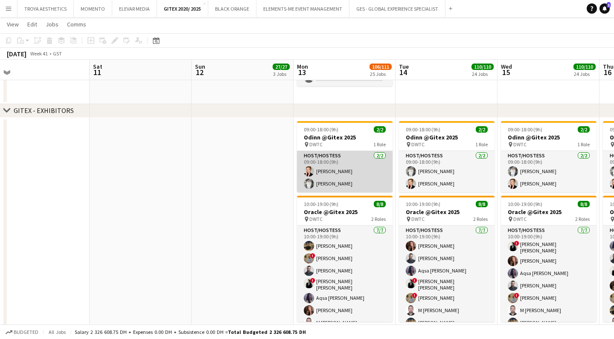
scroll to position [0, 421]
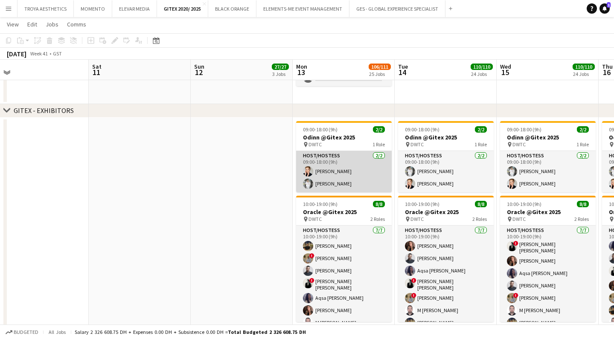
click at [348, 184] on app-card-role "Host/Hostess [DATE] 09:00-18:00 (9h) [PERSON_NAME] [PERSON_NAME]" at bounding box center [344, 171] width 96 height 41
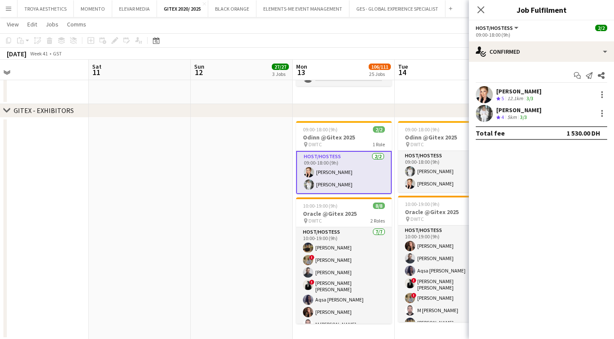
click at [506, 91] on div "[PERSON_NAME]" at bounding box center [519, 92] width 45 height 8
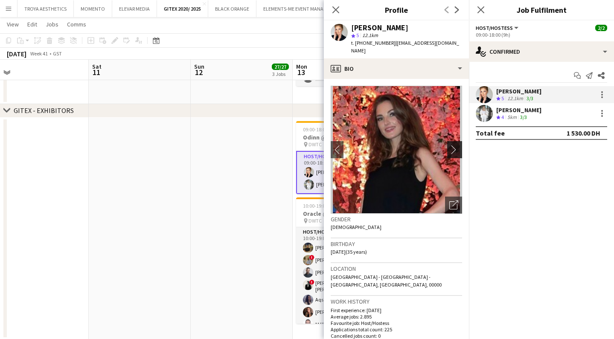
click at [457, 145] on app-icon "chevron-right" at bounding box center [456, 149] width 13 height 9
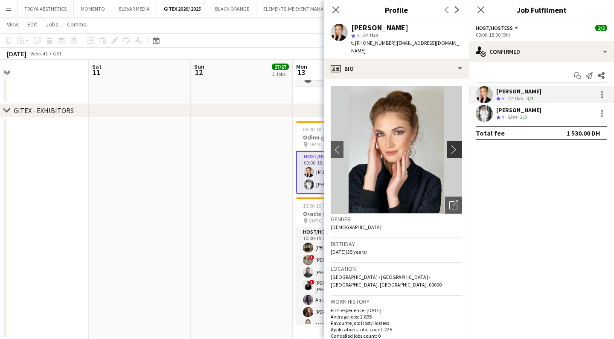
click at [457, 145] on app-icon "chevron-right" at bounding box center [456, 149] width 13 height 9
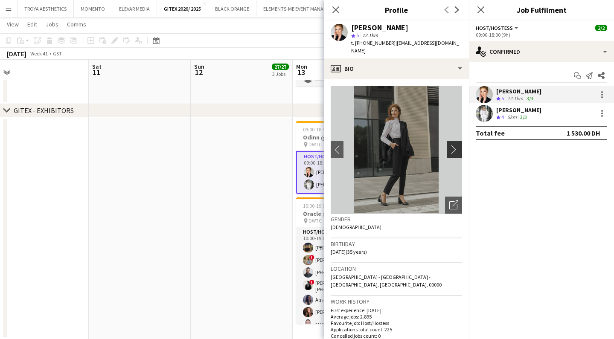
click at [456, 145] on app-icon "chevron-right" at bounding box center [456, 149] width 13 height 9
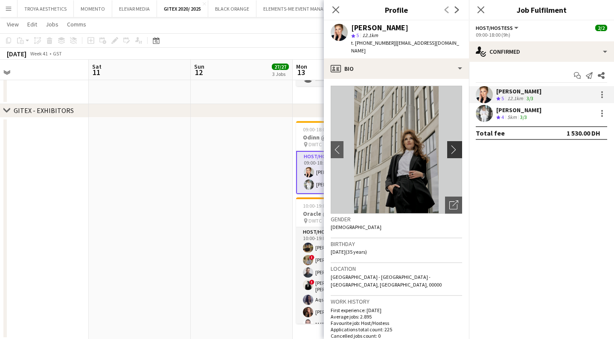
click at [456, 145] on app-icon "chevron-right" at bounding box center [456, 149] width 13 height 9
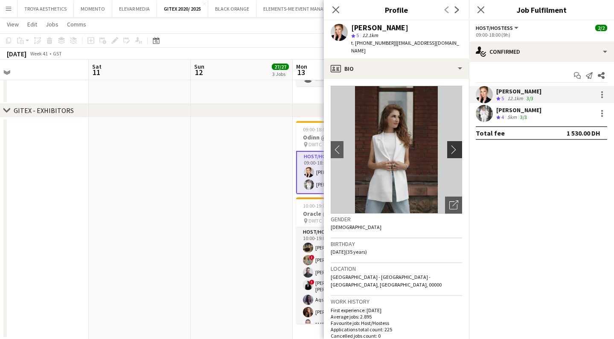
click at [456, 145] on app-icon "chevron-right" at bounding box center [456, 149] width 13 height 9
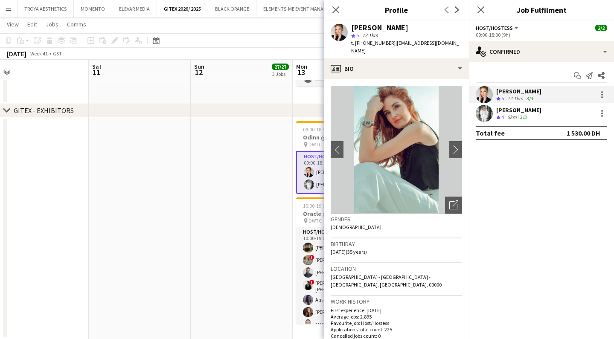
click at [512, 109] on div "[PERSON_NAME]" at bounding box center [519, 110] width 45 height 8
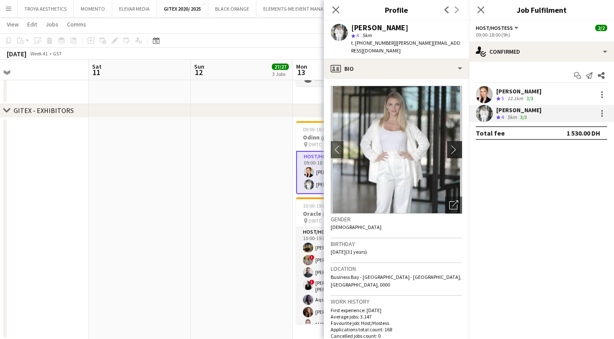
click at [456, 145] on app-icon "chevron-right" at bounding box center [456, 149] width 13 height 9
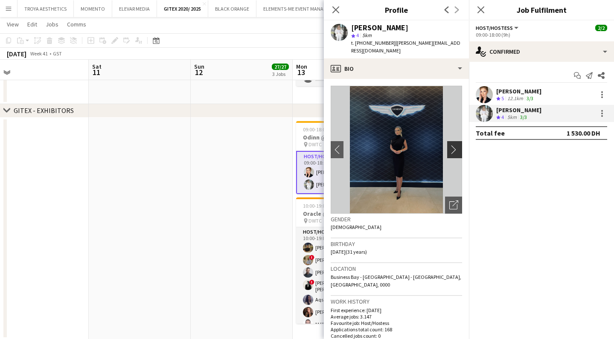
click at [456, 145] on app-icon "chevron-right" at bounding box center [456, 149] width 13 height 9
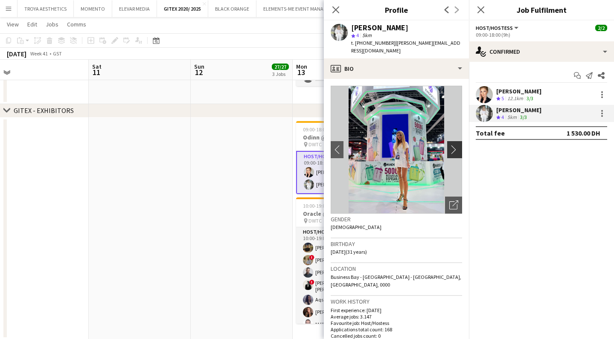
click at [456, 145] on app-icon "chevron-right" at bounding box center [456, 149] width 13 height 9
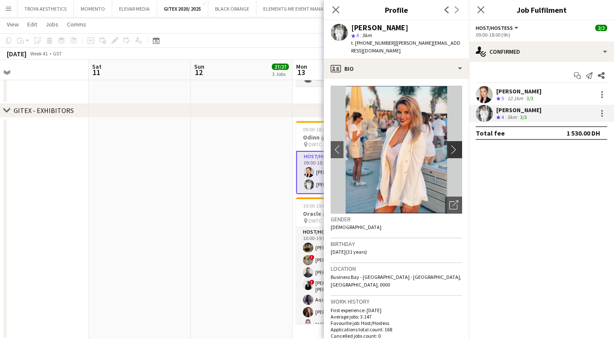
click at [456, 145] on app-icon "chevron-right" at bounding box center [456, 149] width 13 height 9
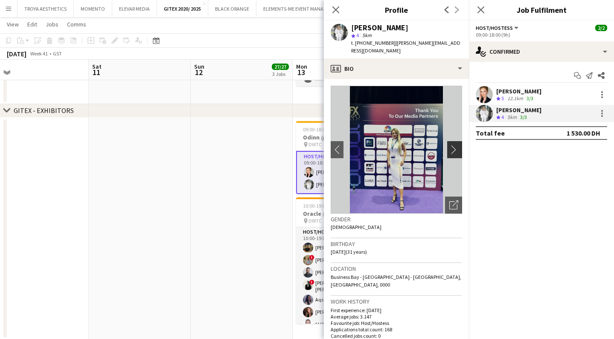
click at [456, 145] on app-icon "chevron-right" at bounding box center [456, 149] width 13 height 9
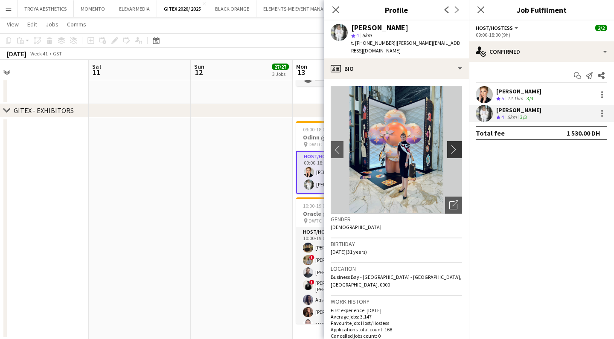
click at [456, 145] on app-icon "chevron-right" at bounding box center [456, 149] width 13 height 9
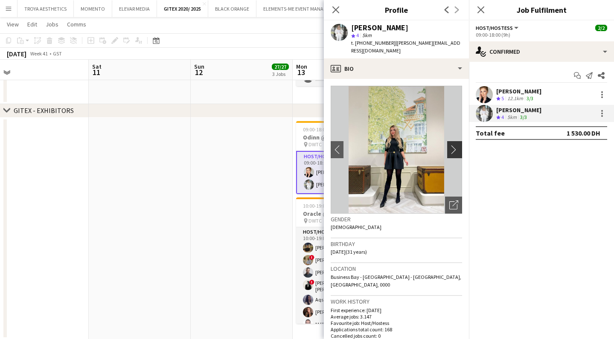
click at [456, 145] on app-icon "chevron-right" at bounding box center [456, 149] width 13 height 9
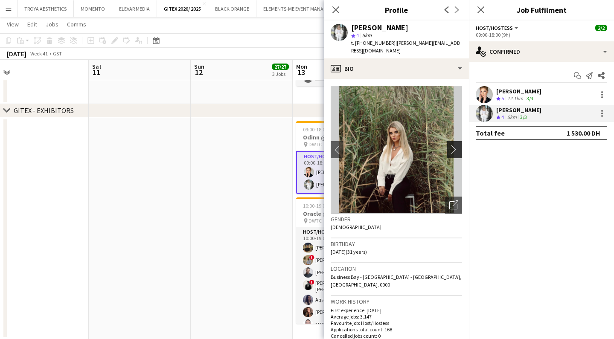
click at [456, 145] on app-icon "chevron-right" at bounding box center [456, 149] width 13 height 9
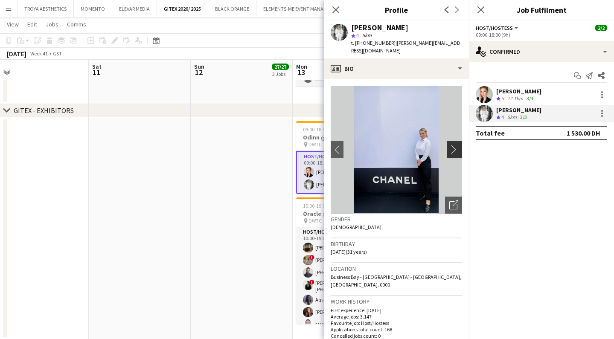
click at [456, 145] on app-icon "chevron-right" at bounding box center [456, 149] width 13 height 9
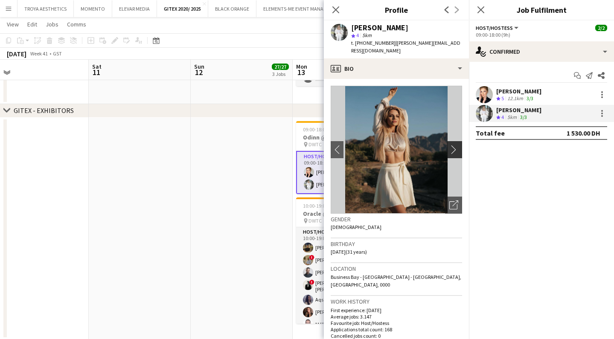
click at [456, 145] on app-icon "chevron-right" at bounding box center [456, 149] width 13 height 9
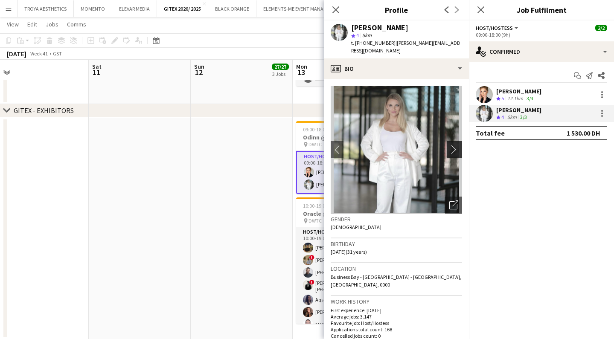
click at [456, 145] on app-icon "chevron-right" at bounding box center [456, 149] width 13 height 9
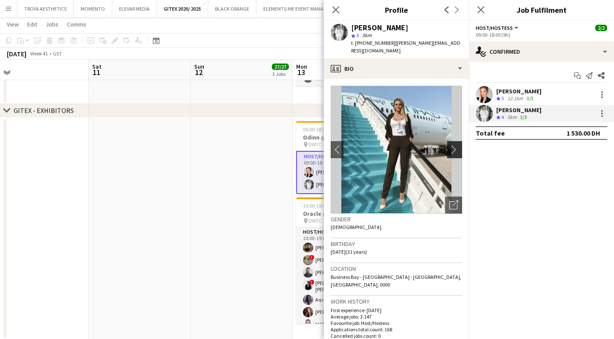
click at [456, 145] on app-icon "chevron-right" at bounding box center [456, 149] width 13 height 9
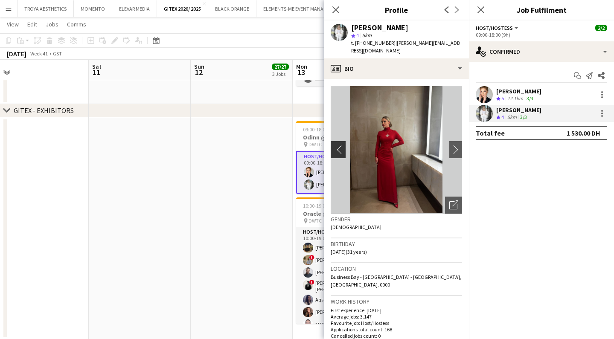
click at [341, 145] on app-icon "chevron-left" at bounding box center [337, 149] width 13 height 9
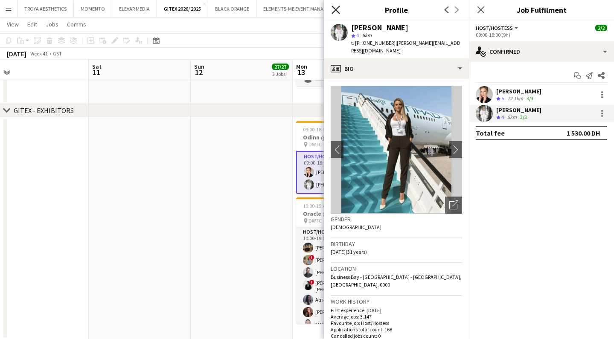
click at [333, 13] on icon at bounding box center [336, 10] width 8 height 8
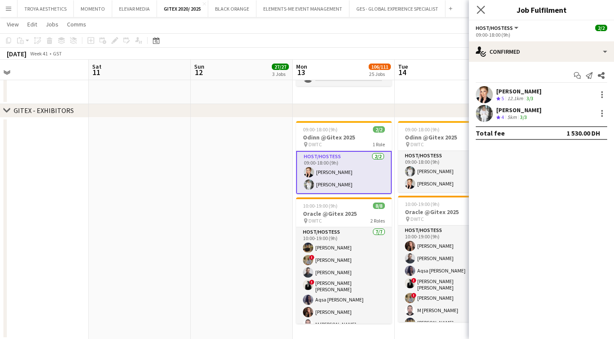
click at [477, 12] on app-icon "Close pop-in" at bounding box center [481, 10] width 12 height 12
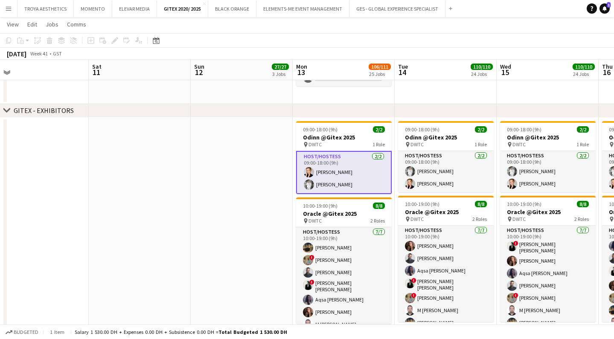
click at [339, 168] on app-card-role "Host/Hostess [DATE] 09:00-18:00 (9h) [PERSON_NAME] [PERSON_NAME]" at bounding box center [344, 172] width 96 height 43
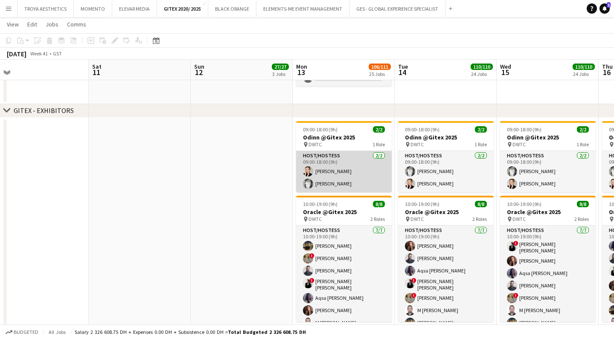
click at [325, 176] on app-card-role "Host/Hostess [DATE] 09:00-18:00 (9h) [PERSON_NAME] [PERSON_NAME]" at bounding box center [344, 171] width 96 height 41
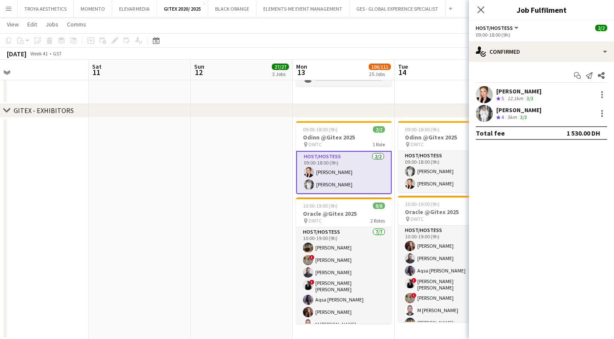
click at [507, 92] on div "[PERSON_NAME]" at bounding box center [519, 92] width 45 height 8
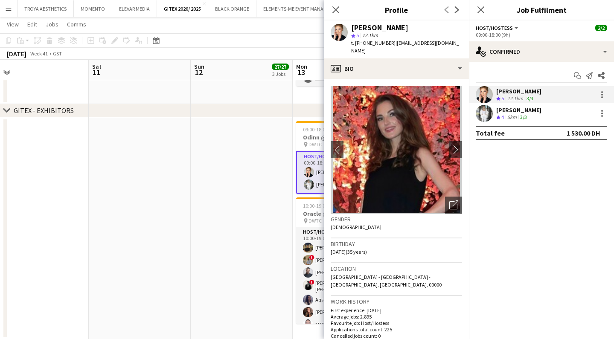
drag, startPoint x: 371, startPoint y: 43, endPoint x: 377, endPoint y: 42, distance: 6.5
click at [377, 42] on span "t. [PHONE_NUMBER]" at bounding box center [373, 43] width 44 height 6
click at [339, 12] on icon "Close pop-in" at bounding box center [336, 10] width 8 height 8
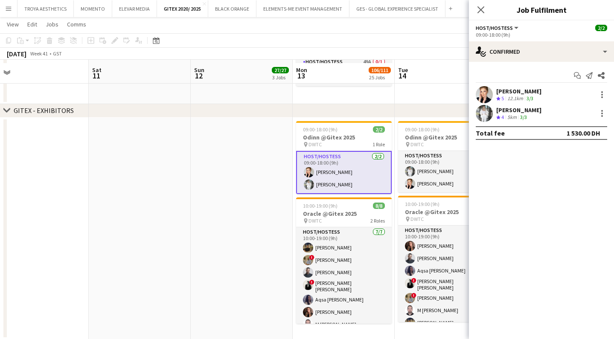
scroll to position [214, 0]
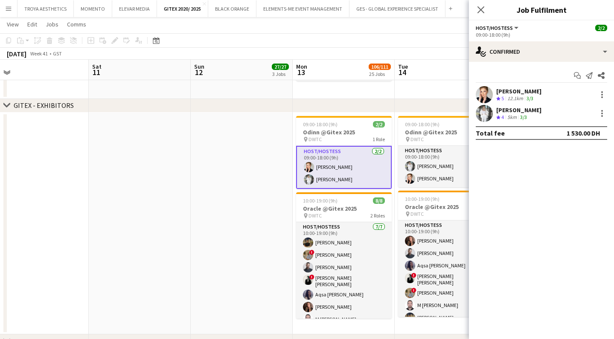
click at [530, 94] on div "[PERSON_NAME]" at bounding box center [519, 92] width 45 height 8
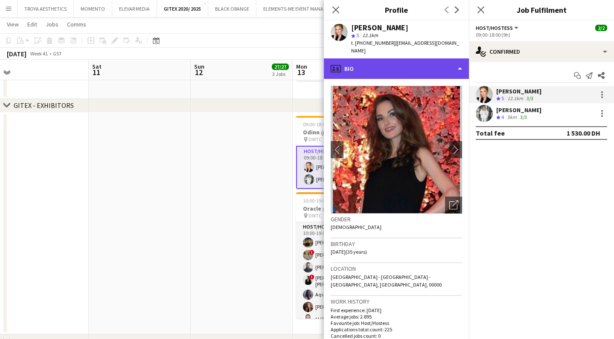
click at [423, 58] on div "profile Bio" at bounding box center [396, 68] width 145 height 20
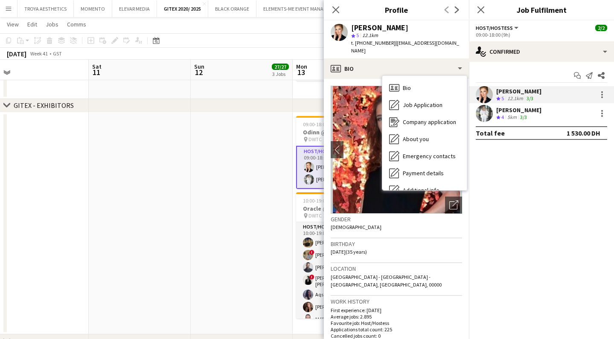
click at [386, 44] on span "t. [PHONE_NUMBER]" at bounding box center [373, 43] width 44 height 6
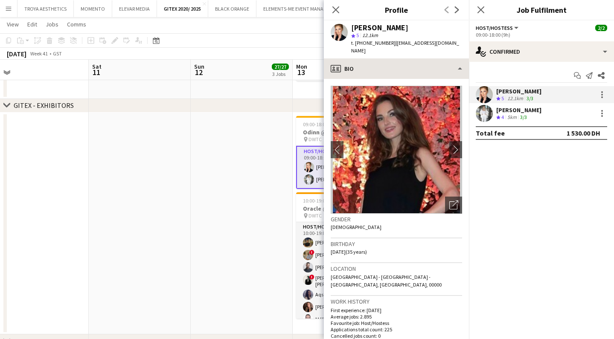
drag, startPoint x: 366, startPoint y: 44, endPoint x: 397, endPoint y: 52, distance: 32.7
click at [385, 44] on span "t. [PHONE_NUMBER]" at bounding box center [373, 43] width 44 height 6
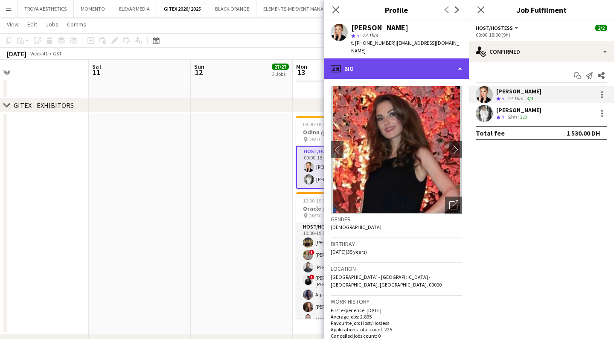
click at [407, 59] on div "profile Bio" at bounding box center [396, 68] width 145 height 20
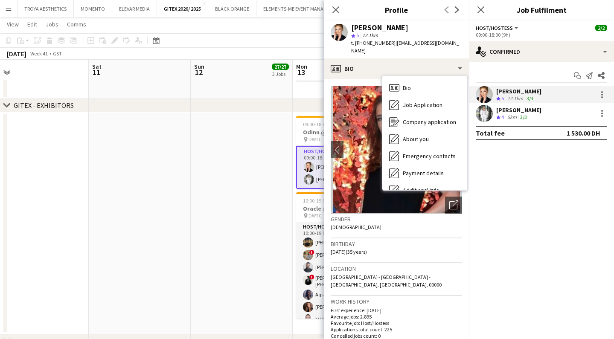
click at [415, 314] on p "Average jobs: 2.895" at bounding box center [397, 317] width 132 height 6
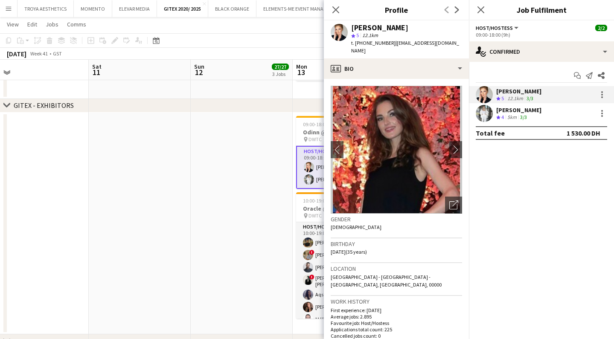
scroll to position [0, 0]
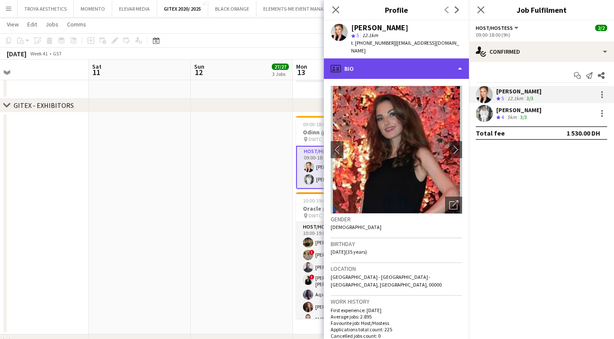
click at [446, 59] on div "profile Bio" at bounding box center [396, 68] width 145 height 20
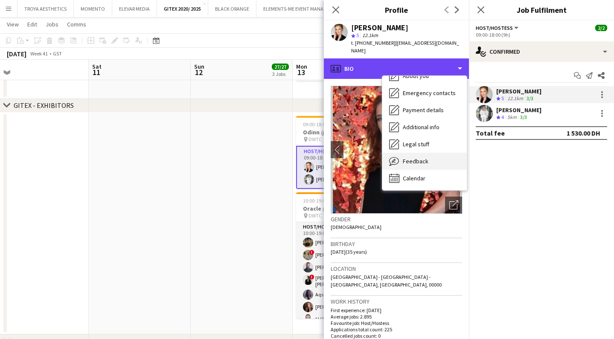
scroll to position [63, 0]
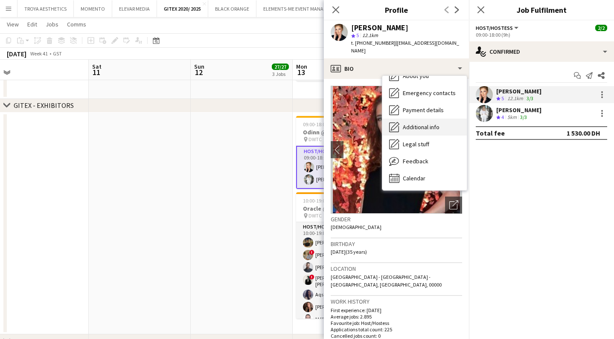
click at [430, 123] on span "Additional info" at bounding box center [421, 127] width 37 height 8
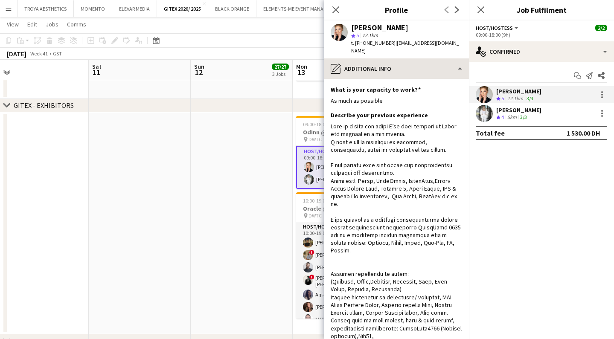
scroll to position [0, 0]
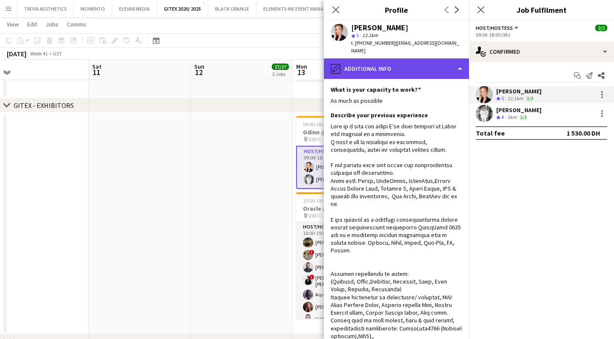
click at [436, 59] on div "pencil4 Additional info" at bounding box center [396, 68] width 145 height 20
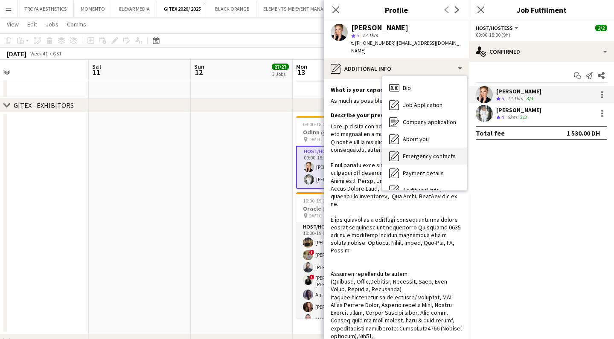
click at [433, 152] on span "Emergency contacts" at bounding box center [429, 156] width 53 height 8
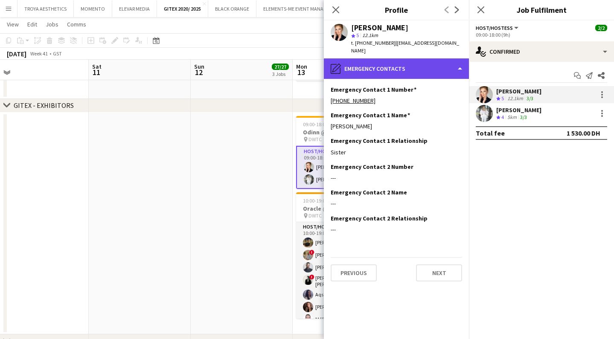
click at [432, 66] on div "pencil4 Emergency contacts" at bounding box center [396, 68] width 145 height 20
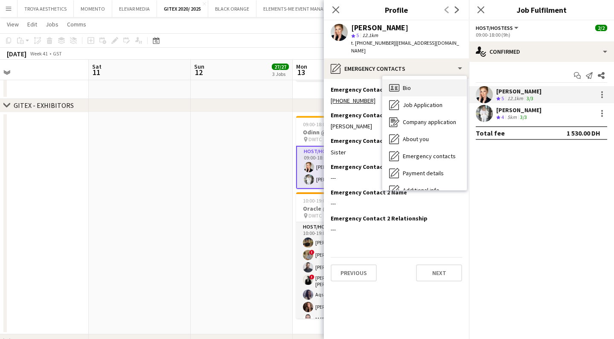
click at [441, 79] on div "Bio Bio" at bounding box center [425, 87] width 85 height 17
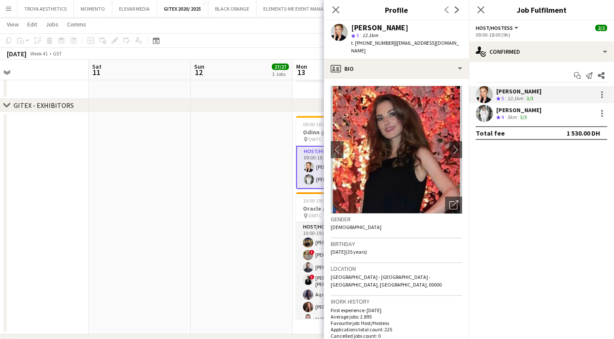
click at [377, 42] on span "t. [PHONE_NUMBER]" at bounding box center [373, 43] width 44 height 6
drag, startPoint x: 365, startPoint y: 41, endPoint x: 388, endPoint y: 42, distance: 22.6
click at [388, 42] on span "t. [PHONE_NUMBER]" at bounding box center [373, 43] width 44 height 6
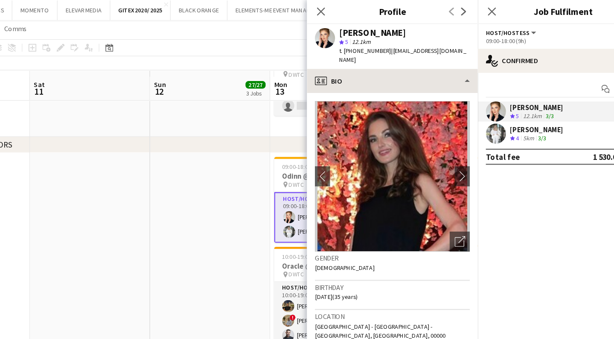
scroll to position [178, 0]
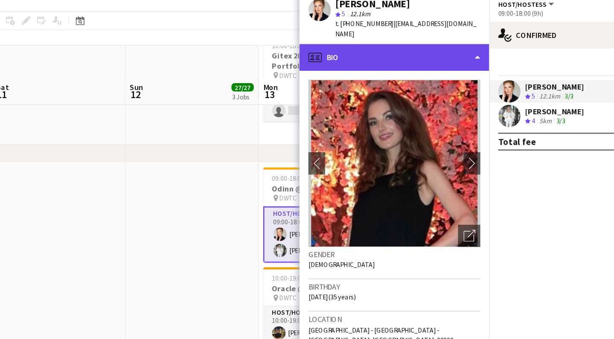
click at [343, 58] on div "profile Bio" at bounding box center [396, 68] width 145 height 20
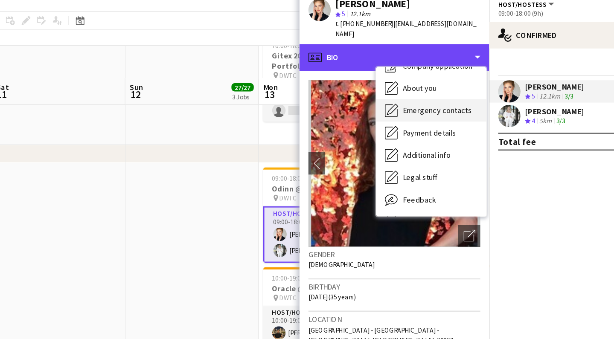
scroll to position [49, 0]
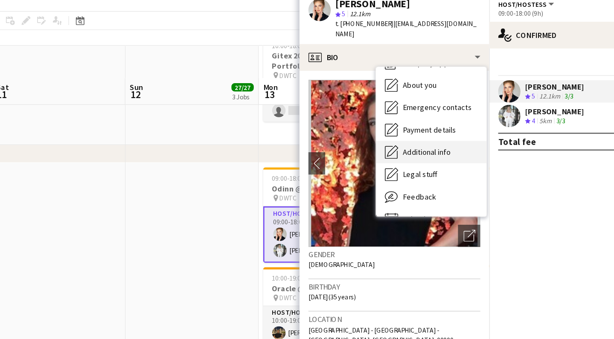
click at [403, 137] on span "Additional info" at bounding box center [421, 141] width 37 height 8
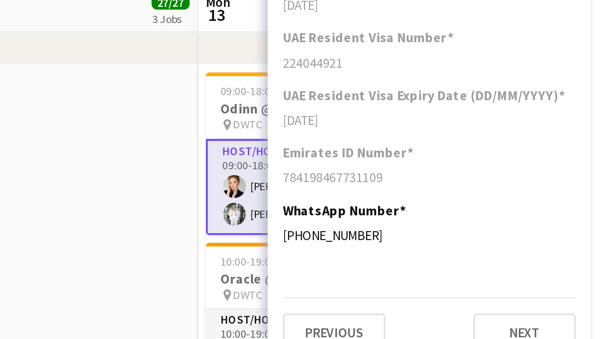
scroll to position [232, 0]
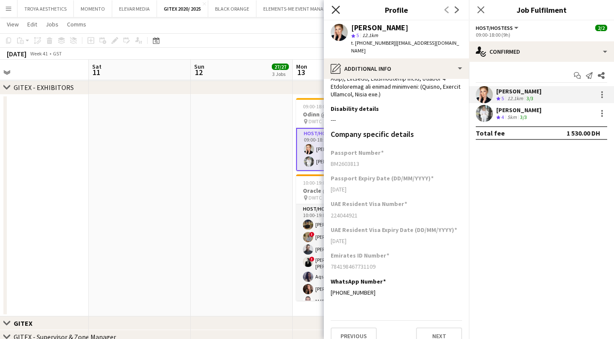
click at [335, 8] on icon at bounding box center [336, 10] width 8 height 8
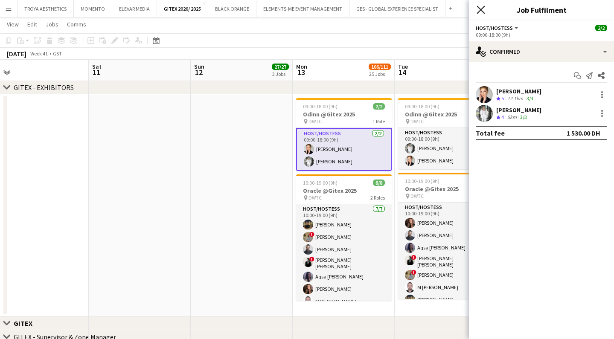
click at [481, 13] on icon "Close pop-in" at bounding box center [481, 10] width 8 height 8
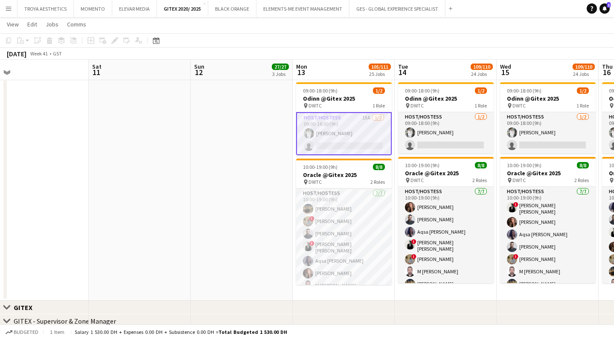
scroll to position [234, 0]
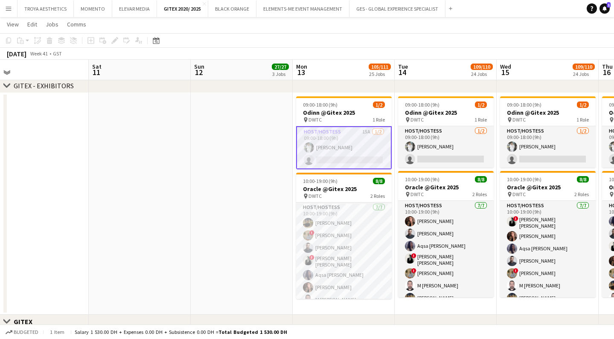
click at [253, 142] on app-date-cell at bounding box center [242, 204] width 102 height 222
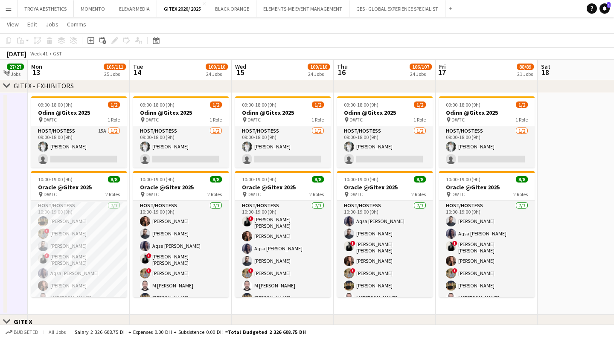
scroll to position [0, 309]
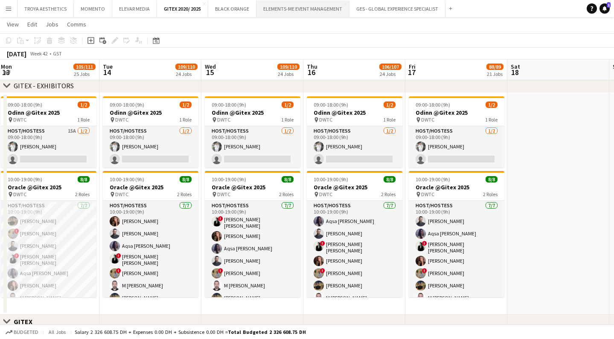
click at [316, 9] on button "ELEMENTS-ME EVENT MANAGEMENT Close" at bounding box center [303, 8] width 93 height 17
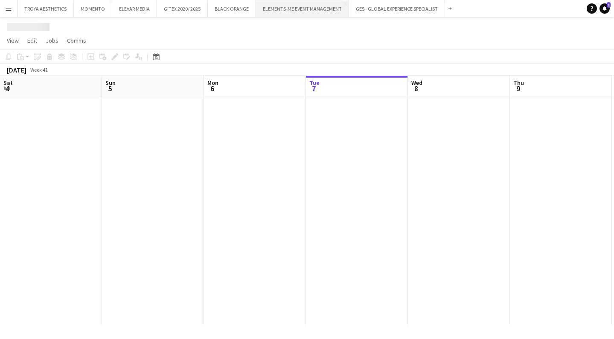
scroll to position [0, 204]
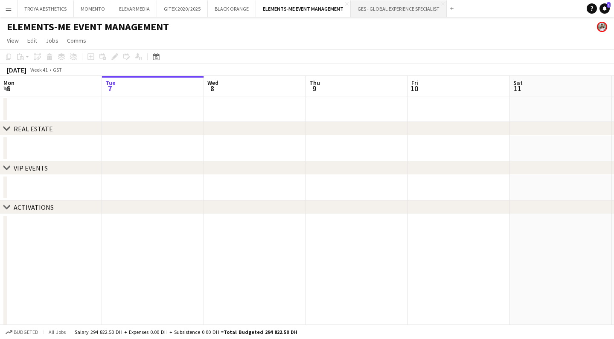
click at [404, 3] on button "GES - GLOBAL EXPERIENCE SPECIALIST Close" at bounding box center [399, 8] width 96 height 17
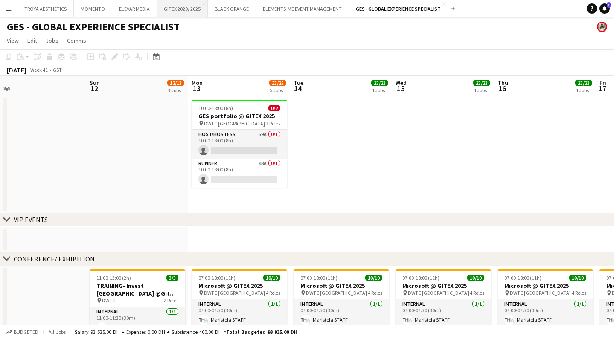
click at [182, 10] on button "GITEX 2020/ 2025 Close" at bounding box center [182, 8] width 51 height 17
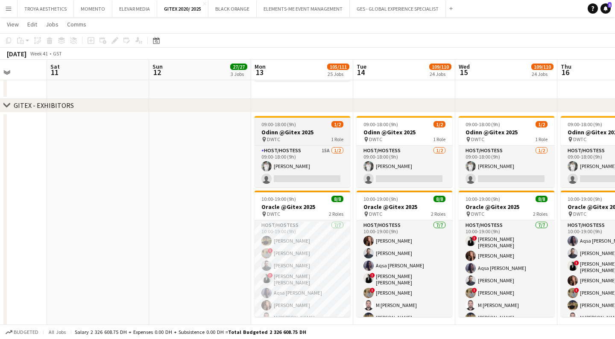
scroll to position [211, 0]
